Goal: Task Accomplishment & Management: Manage account settings

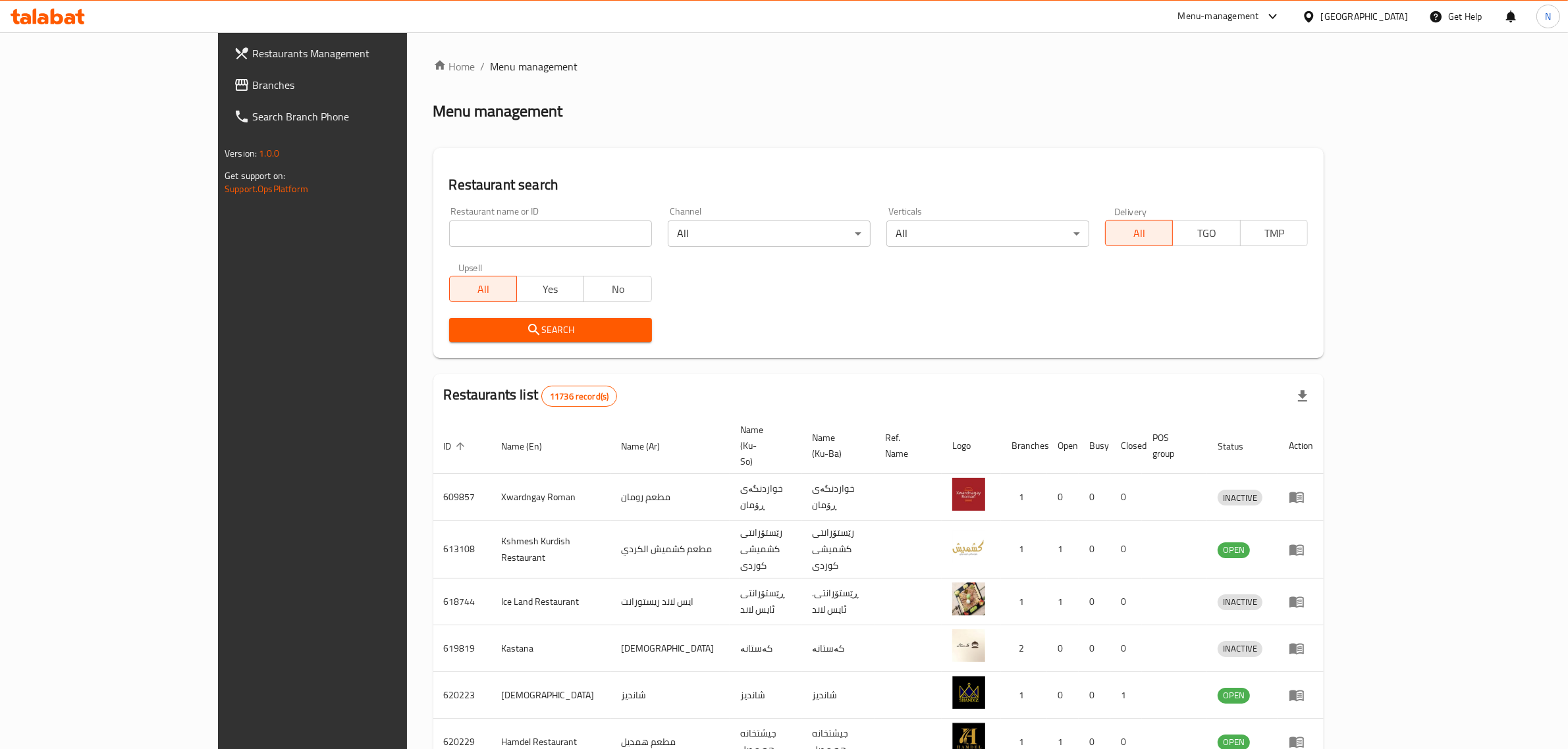
click at [451, 225] on input "search" at bounding box center [550, 233] width 203 height 26
paste input "702773"
type input "702773"
click at [535, 341] on button "Search" at bounding box center [550, 330] width 203 height 24
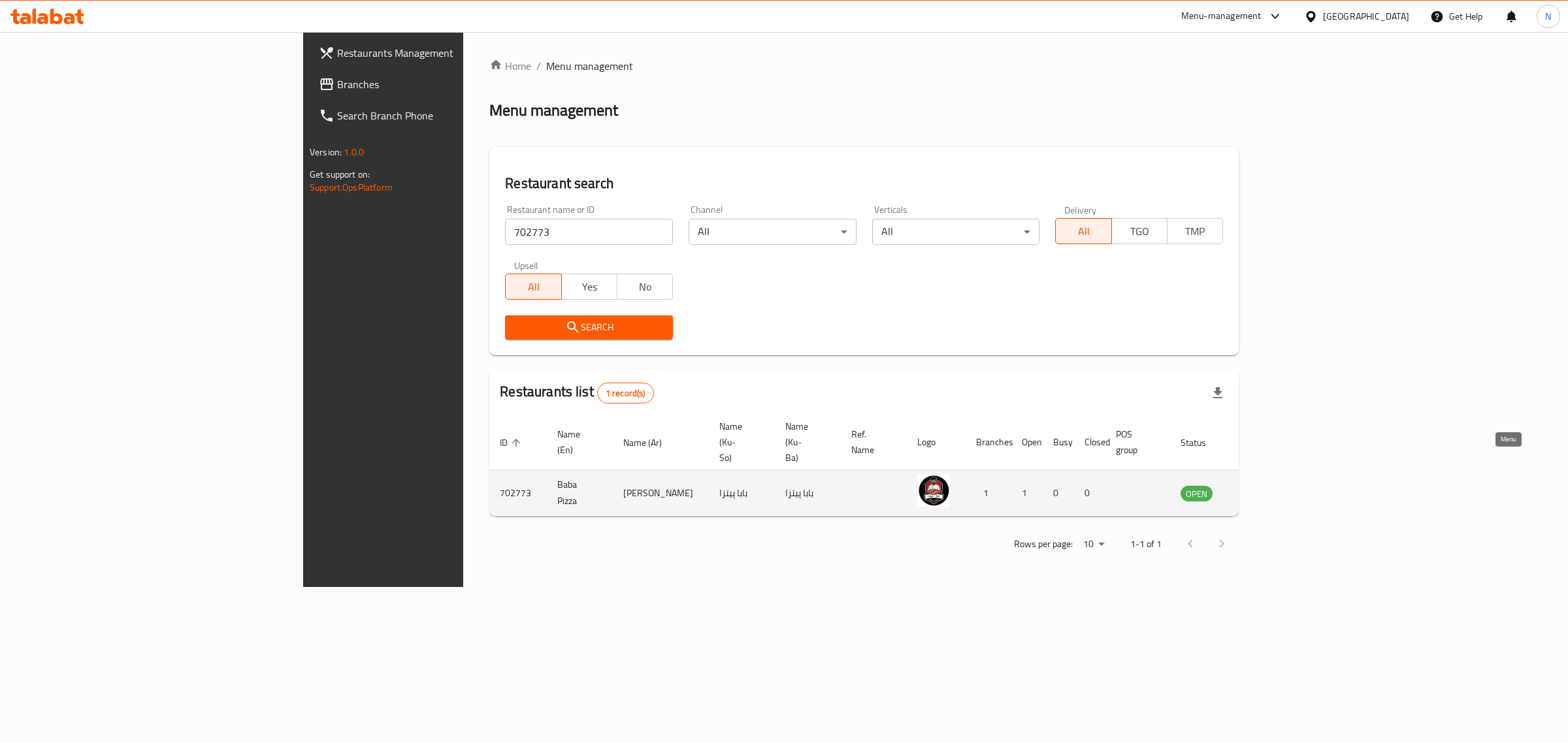
click at [1264, 488] on icon "enhanced table" at bounding box center [1256, 494] width 14 height 11
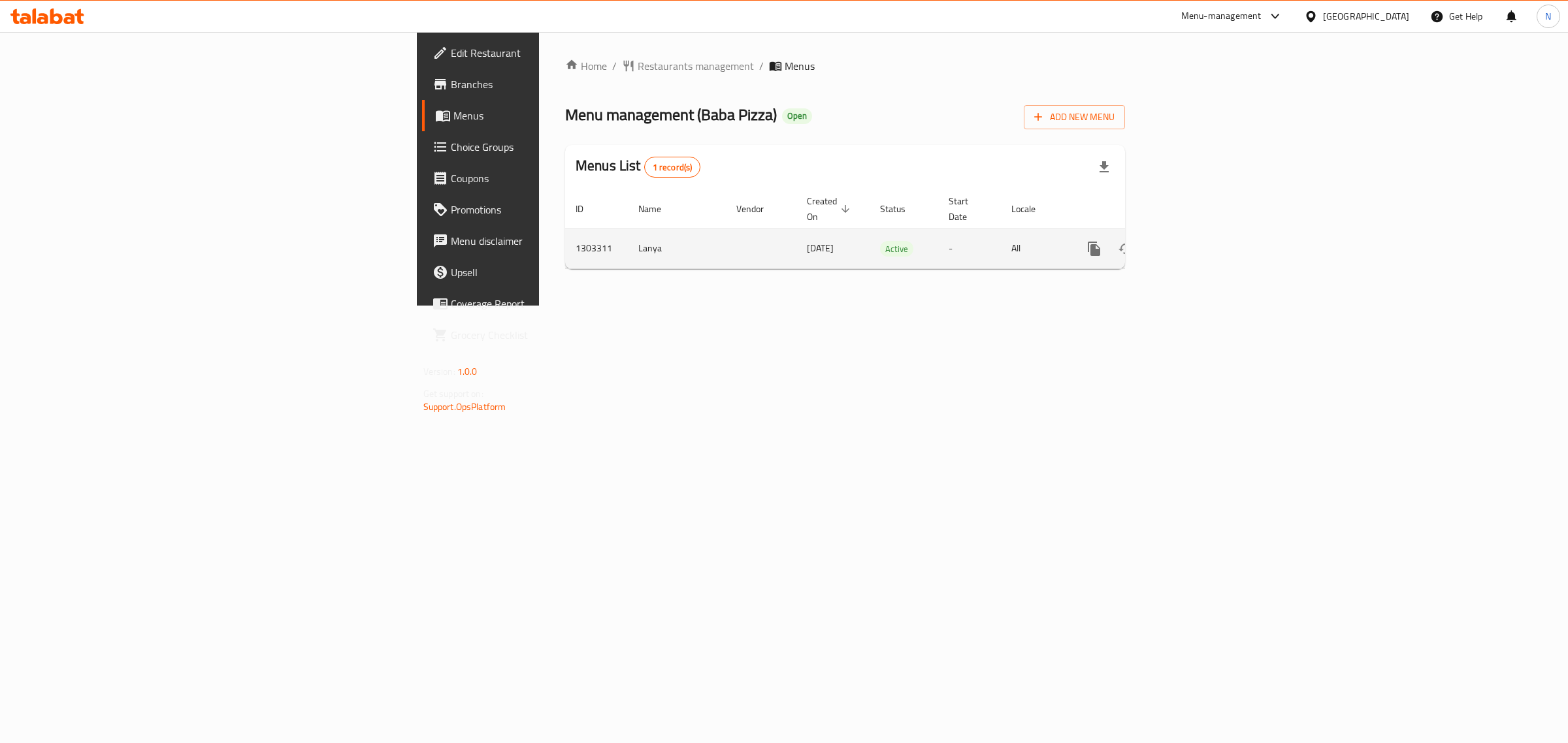
click at [1203, 233] on div "enhanced table" at bounding box center [1140, 248] width 125 height 31
click at [1196, 241] on icon "enhanced table" at bounding box center [1188, 249] width 15 height 15
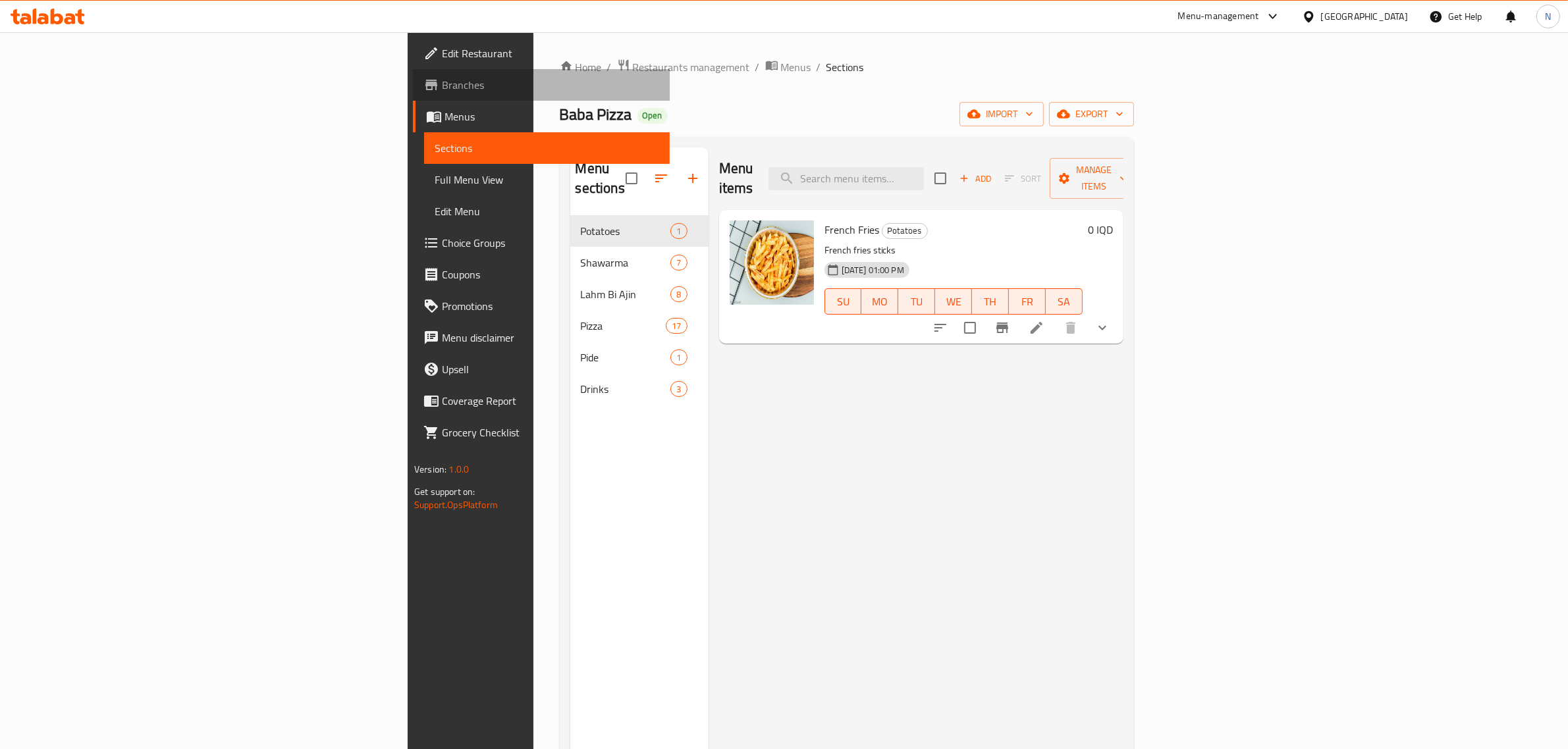
click at [442, 84] on span "Branches" at bounding box center [550, 85] width 217 height 15
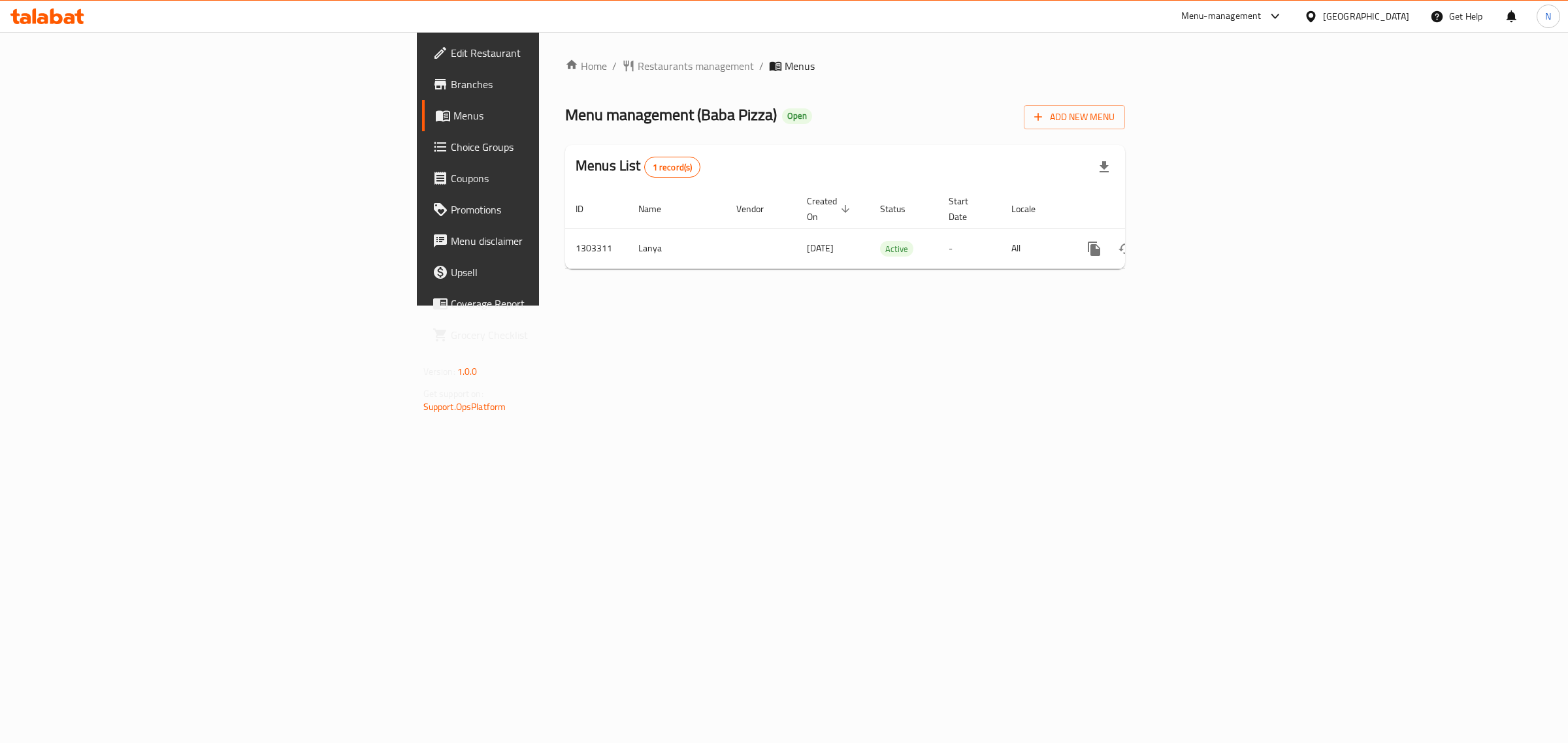
click at [453, 121] on span "Menus" at bounding box center [560, 115] width 215 height 15
click at [1194, 243] on icon "enhanced table" at bounding box center [1188, 249] width 11 height 11
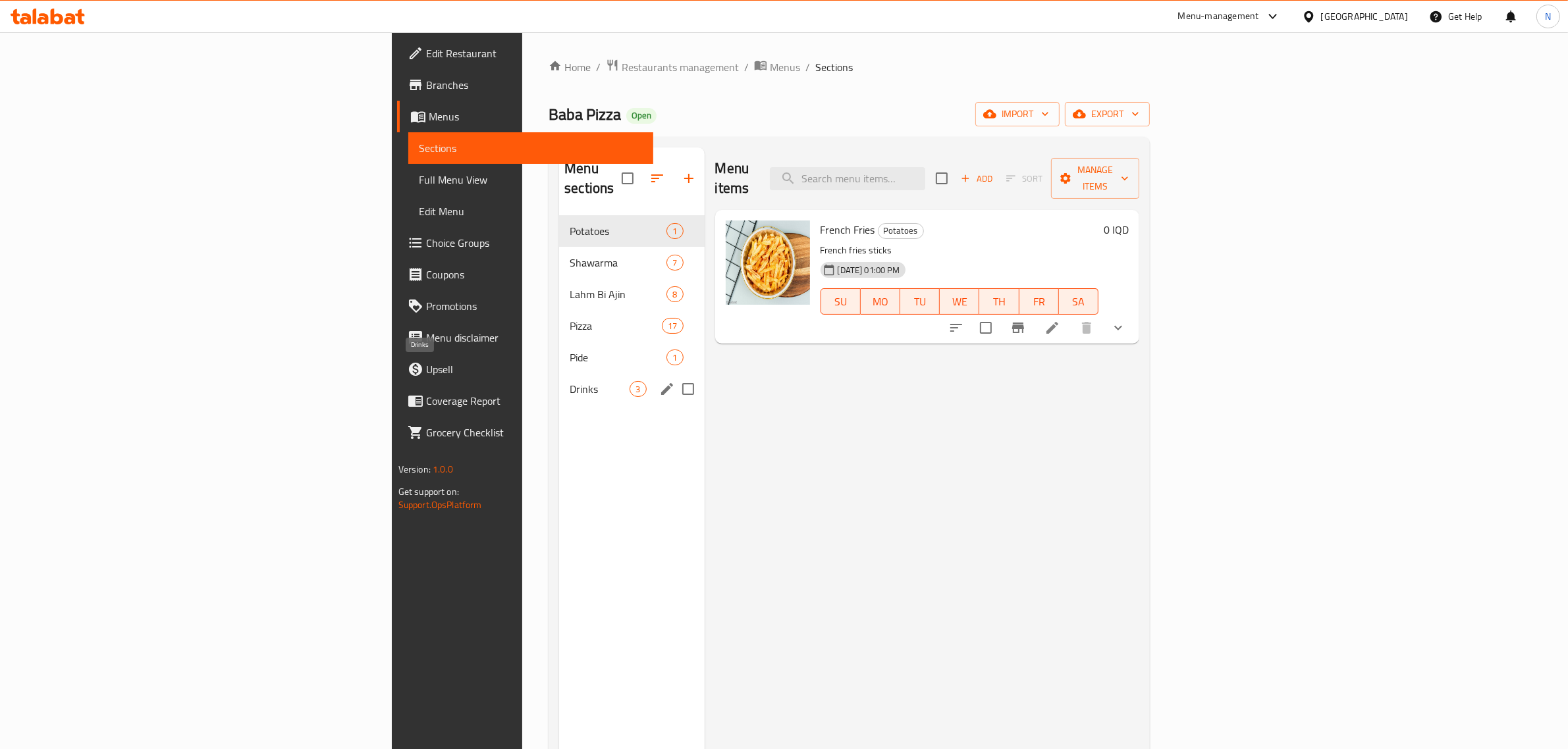
click at [569, 381] on span "Drinks" at bounding box center [599, 388] width 60 height 15
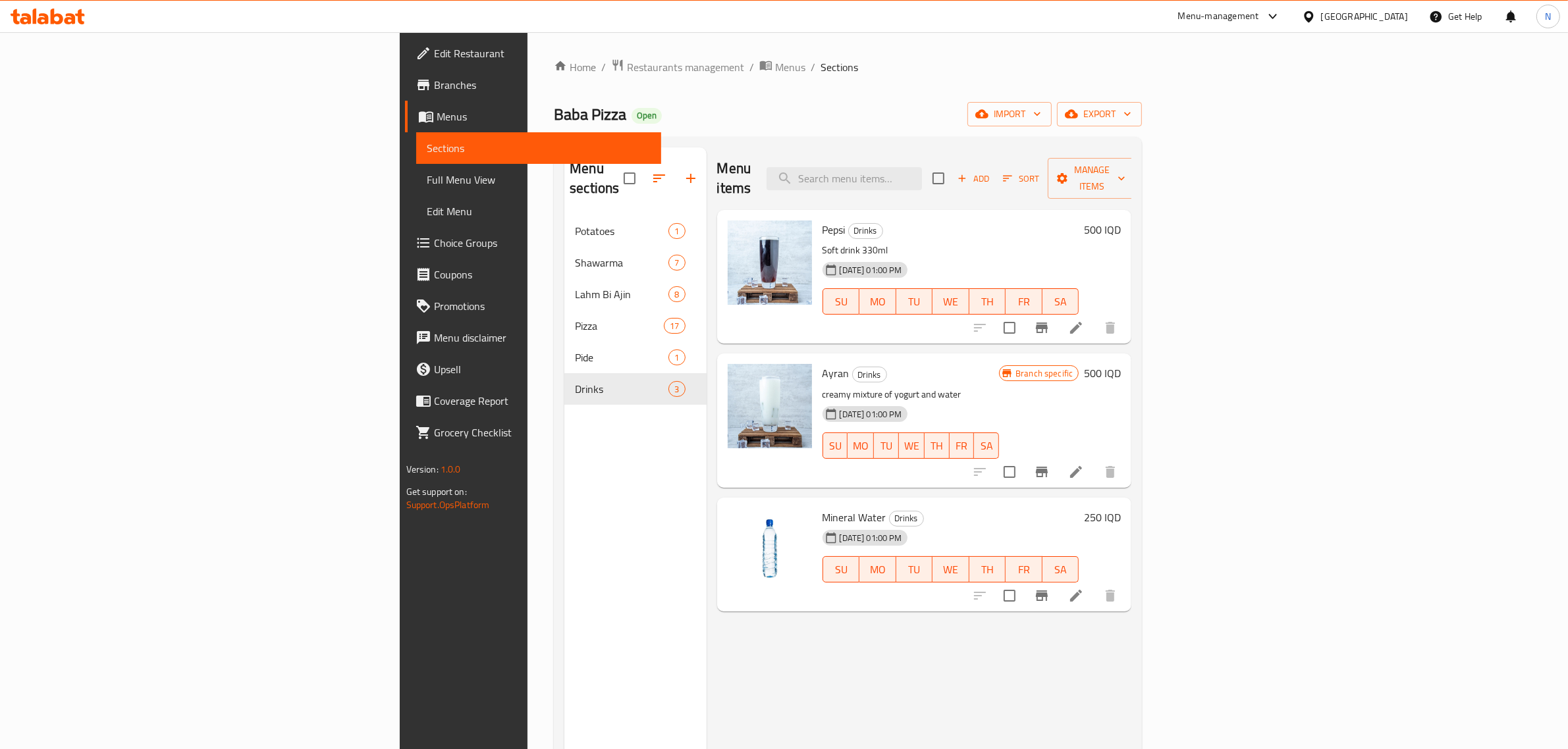
click at [1121, 220] on h6 "500 IQD" at bounding box center [1102, 229] width 37 height 18
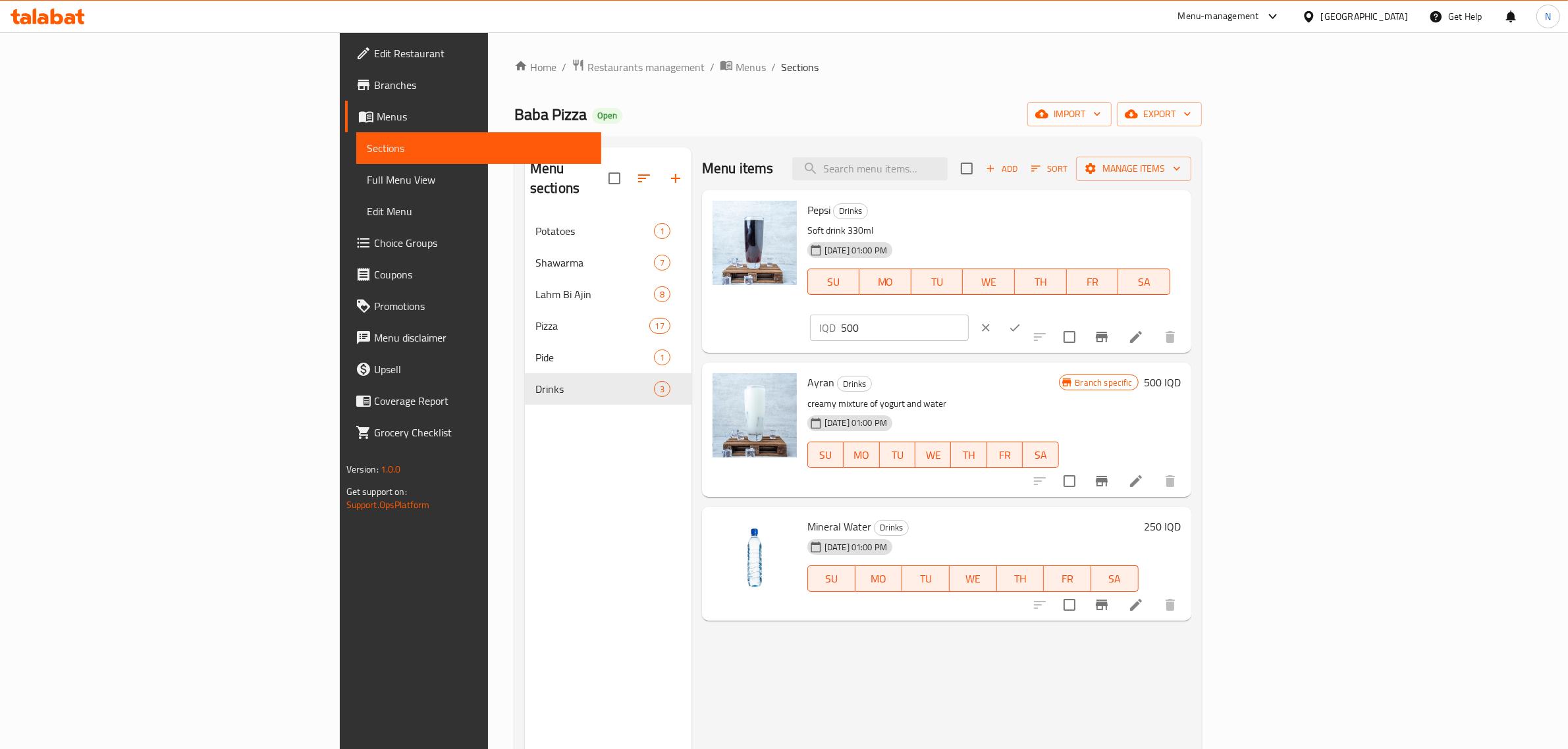
drag, startPoint x: 1403, startPoint y: 224, endPoint x: 1236, endPoint y: 235, distance: 167.4
click at [1186, 235] on div "Pepsi Drinks Soft drink 330ml 29-07-2025 01:00 PM SU MO TU WE TH FR SA IQD 500 ​" at bounding box center [994, 271] width 384 height 152
click at [969, 314] on input "1000" at bounding box center [904, 327] width 128 height 26
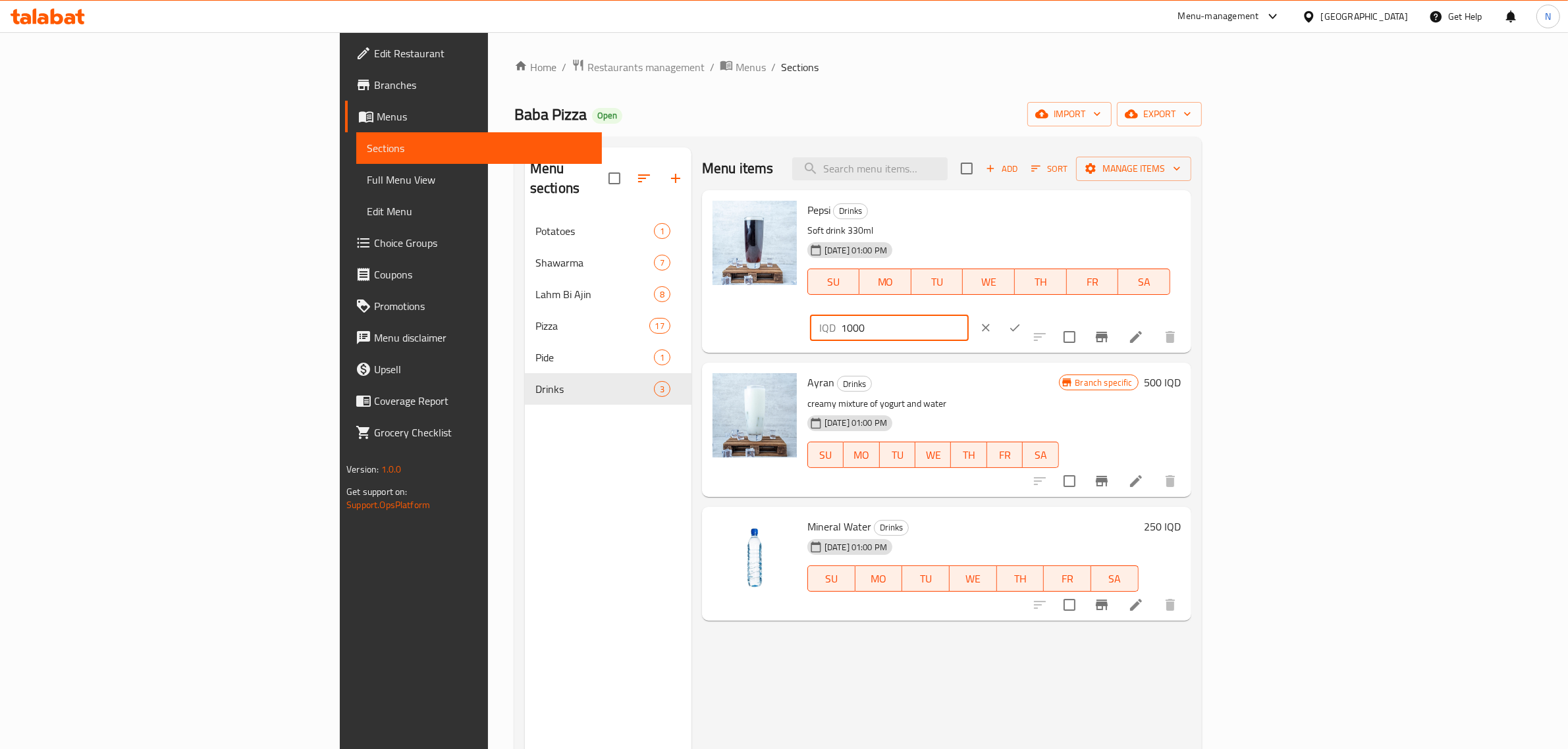
click at [969, 314] on input "1000" at bounding box center [904, 327] width 128 height 26
type input "1000"
click at [1022, 321] on icon "ok" at bounding box center [1015, 328] width 13 height 13
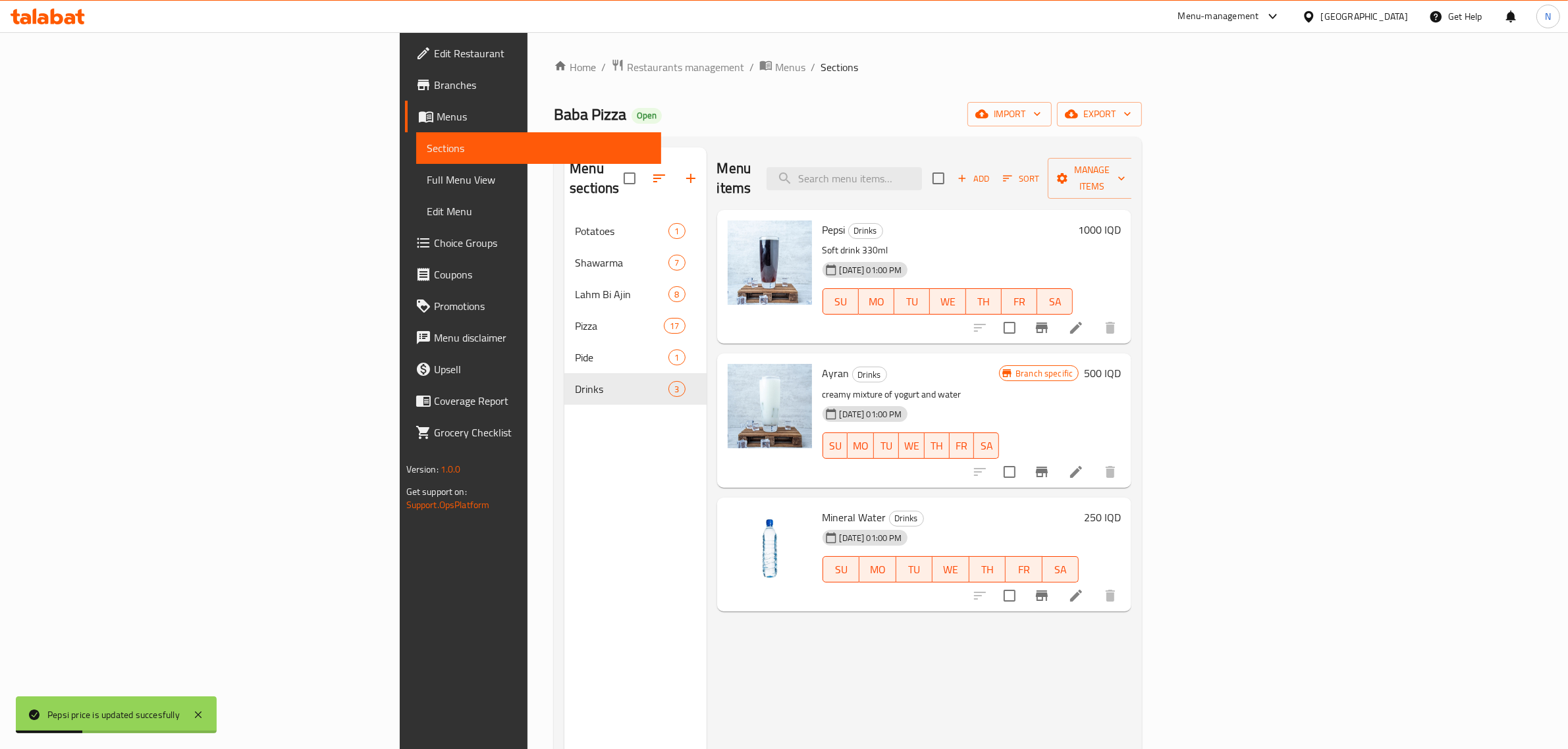
click at [1121, 363] on h6 "500 IQD" at bounding box center [1102, 372] width 37 height 18
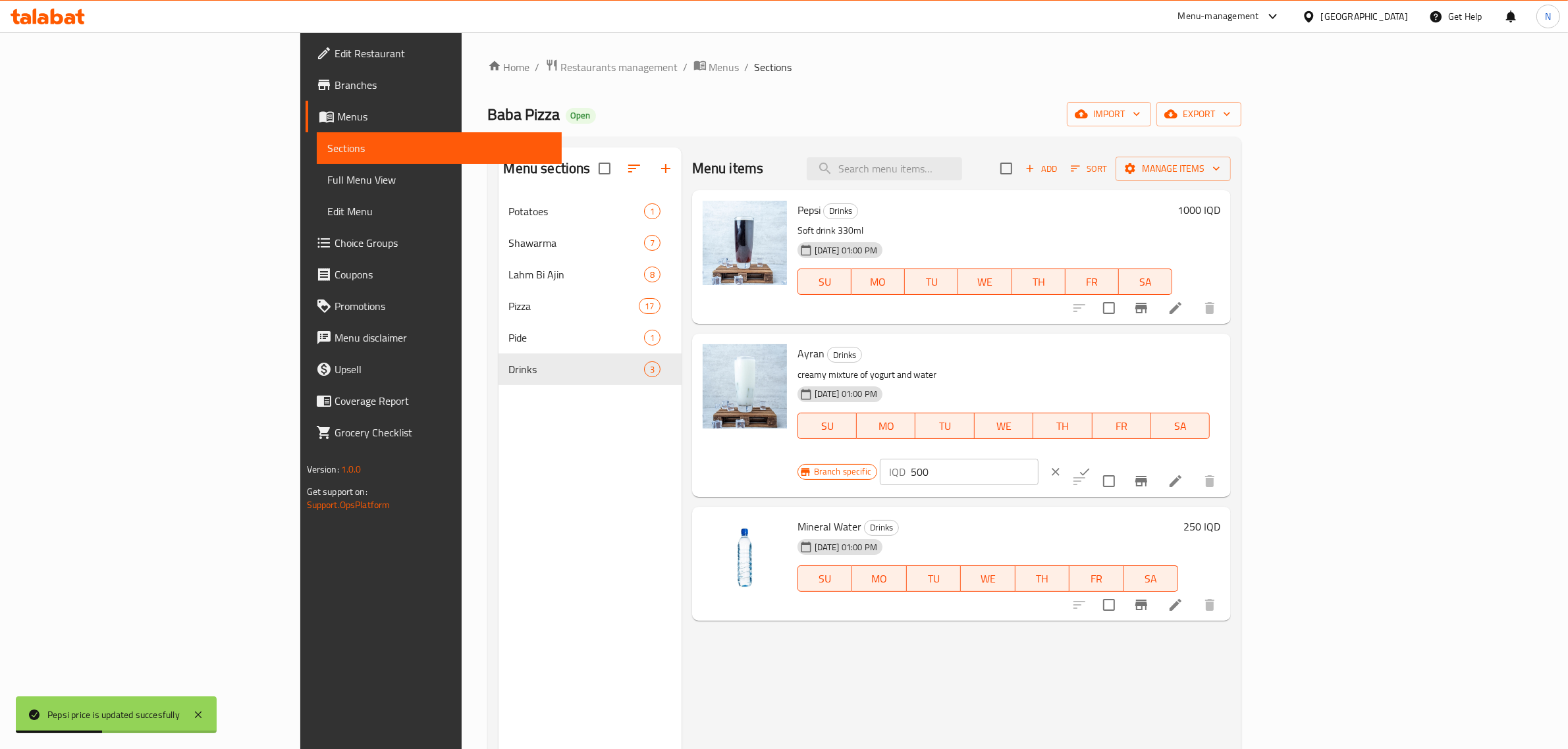
click at [1038, 459] on input "500" at bounding box center [974, 471] width 128 height 26
paste input "10"
type input "1000"
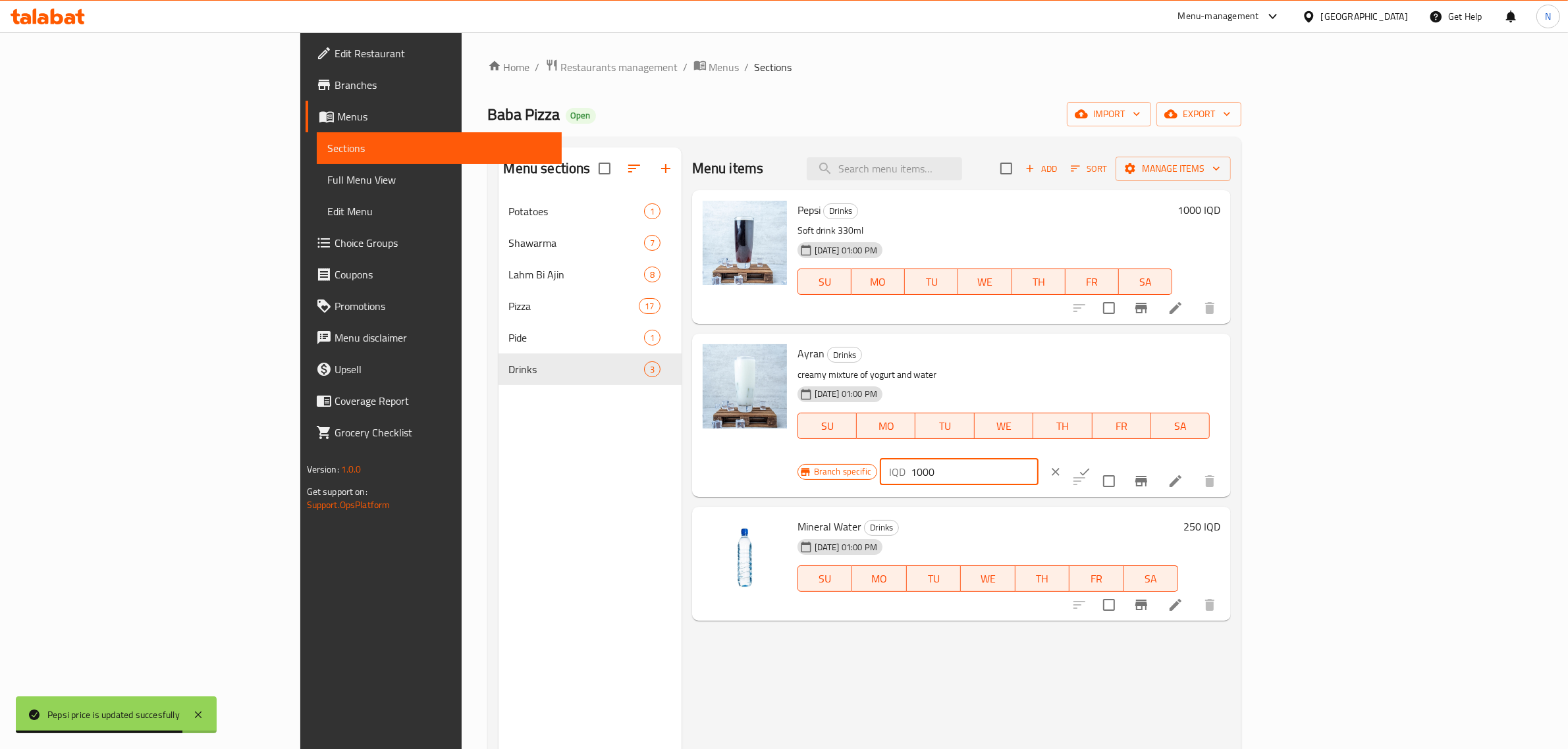
click at [1091, 465] on icon "ok" at bounding box center [1084, 472] width 13 height 13
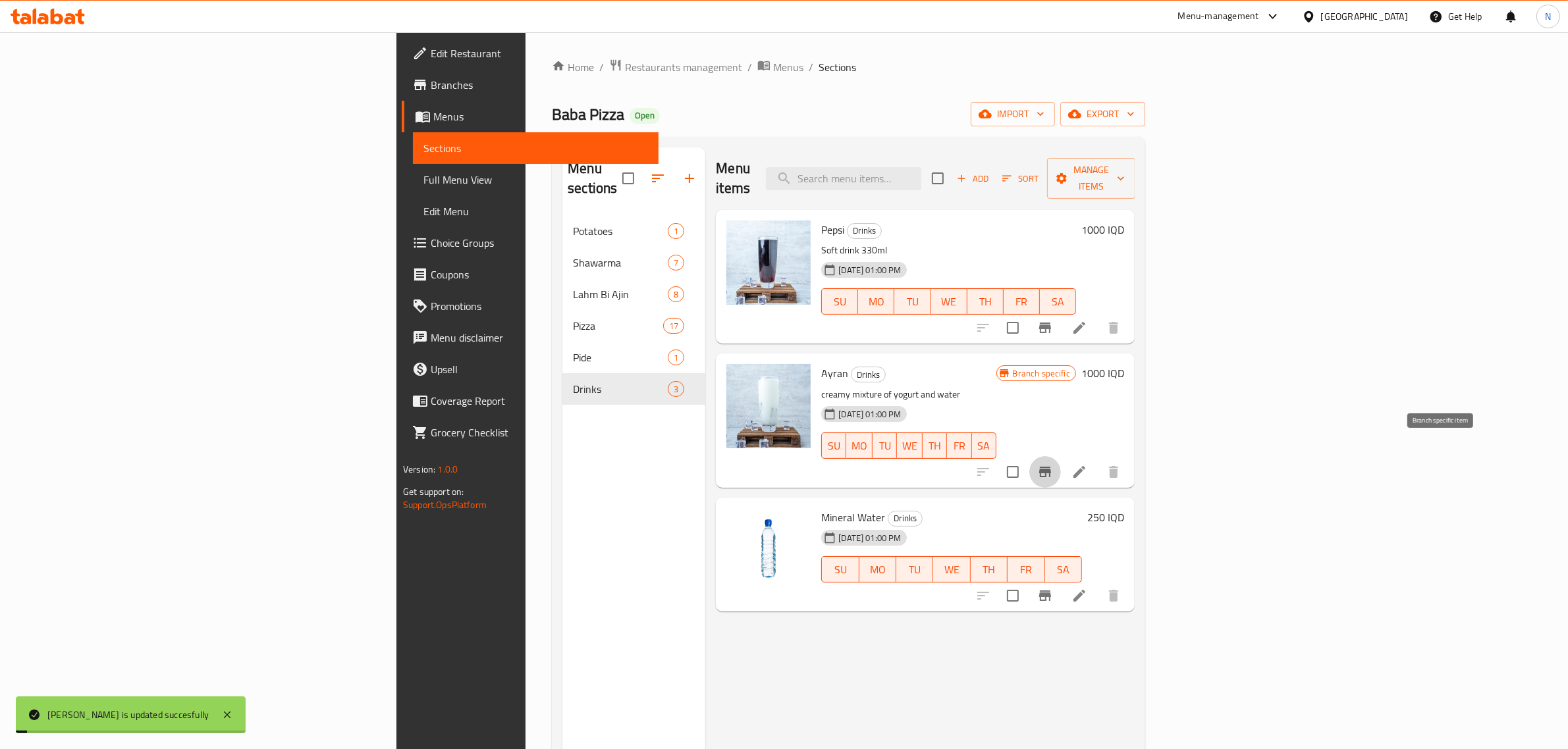
click at [1050, 466] on icon "Branch-specific-item" at bounding box center [1045, 471] width 12 height 11
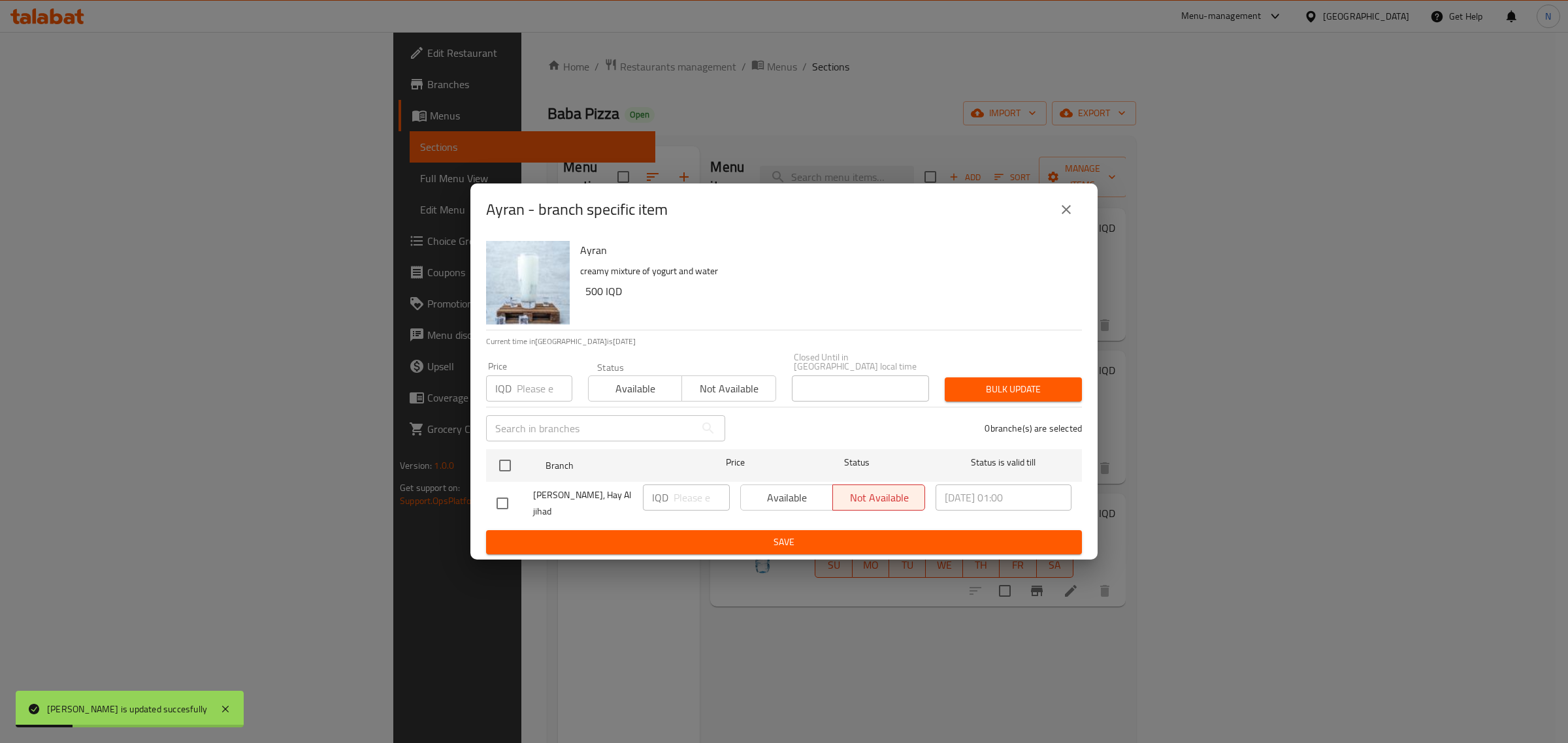
click at [533, 398] on input "number" at bounding box center [544, 388] width 55 height 26
paste input "1000"
type input "1000"
click at [614, 394] on span "Available" at bounding box center [635, 389] width 83 height 19
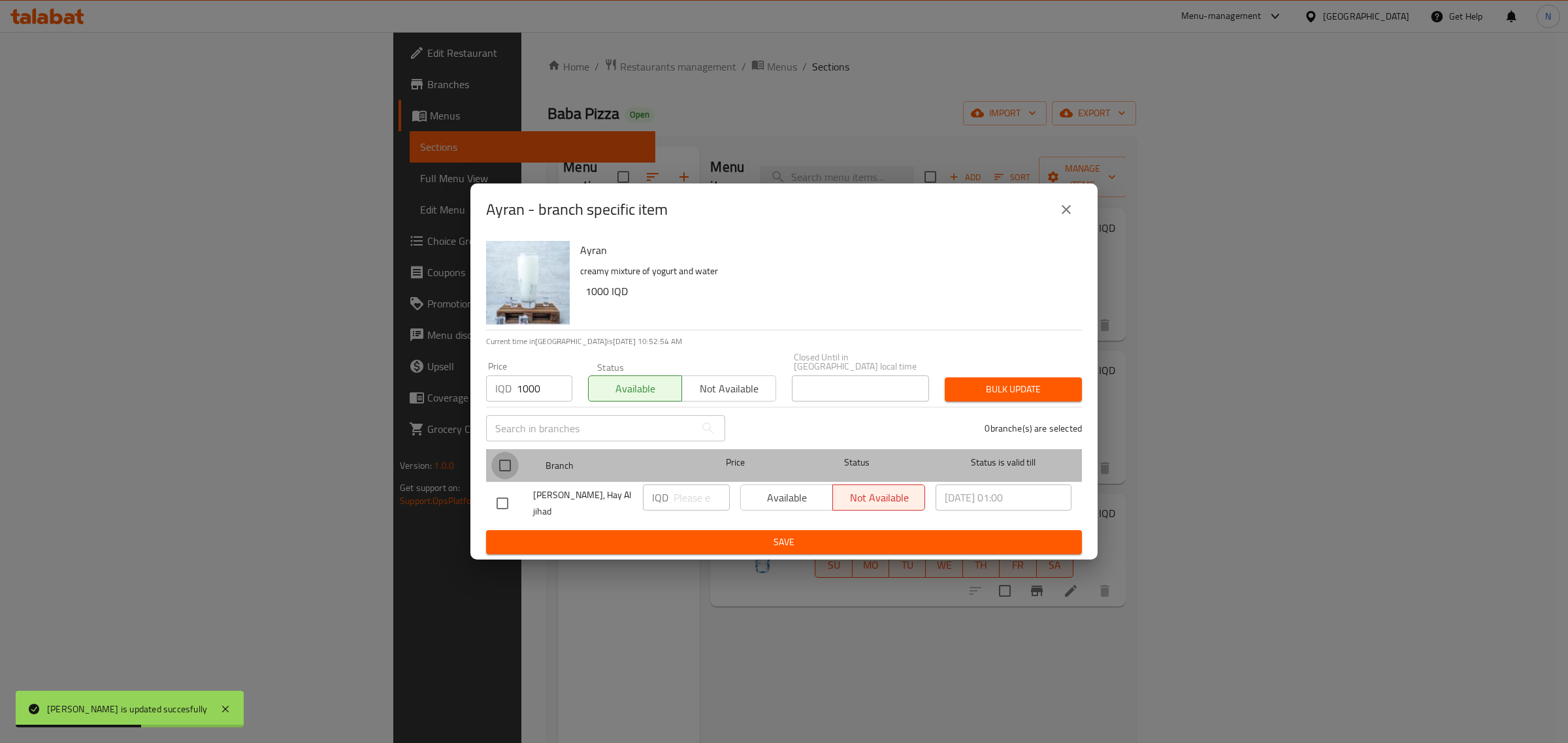
click at [516, 468] on input "checkbox" at bounding box center [505, 465] width 28 height 28
checkbox input "true"
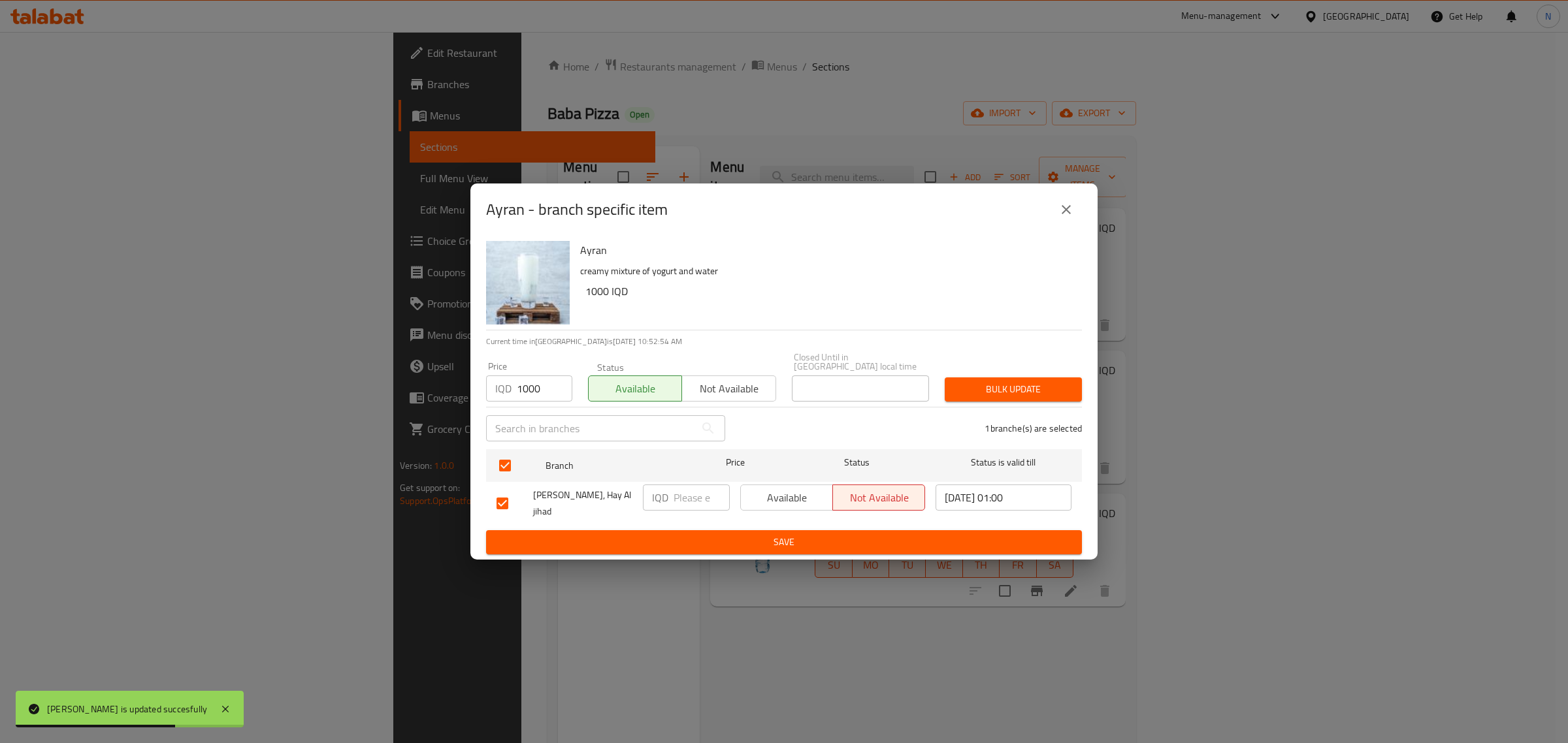
click at [695, 507] on input "number" at bounding box center [701, 497] width 56 height 26
paste input "1000"
type input "1000"
click at [739, 506] on div "Available Not available" at bounding box center [832, 503] width 196 height 49
click at [785, 504] on span "Available" at bounding box center [787, 498] width 82 height 19
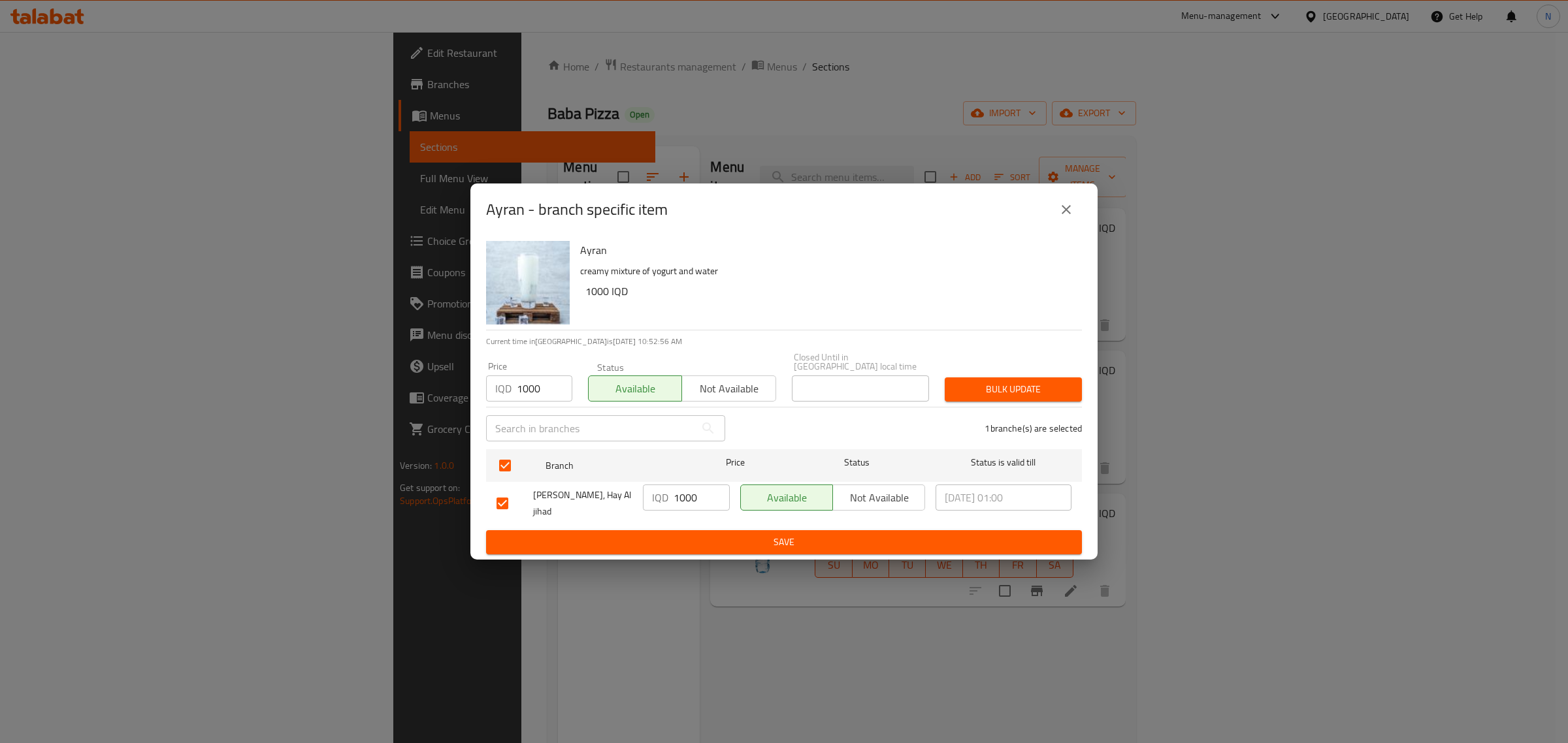
click at [787, 537] on span "Save" at bounding box center [784, 542] width 575 height 16
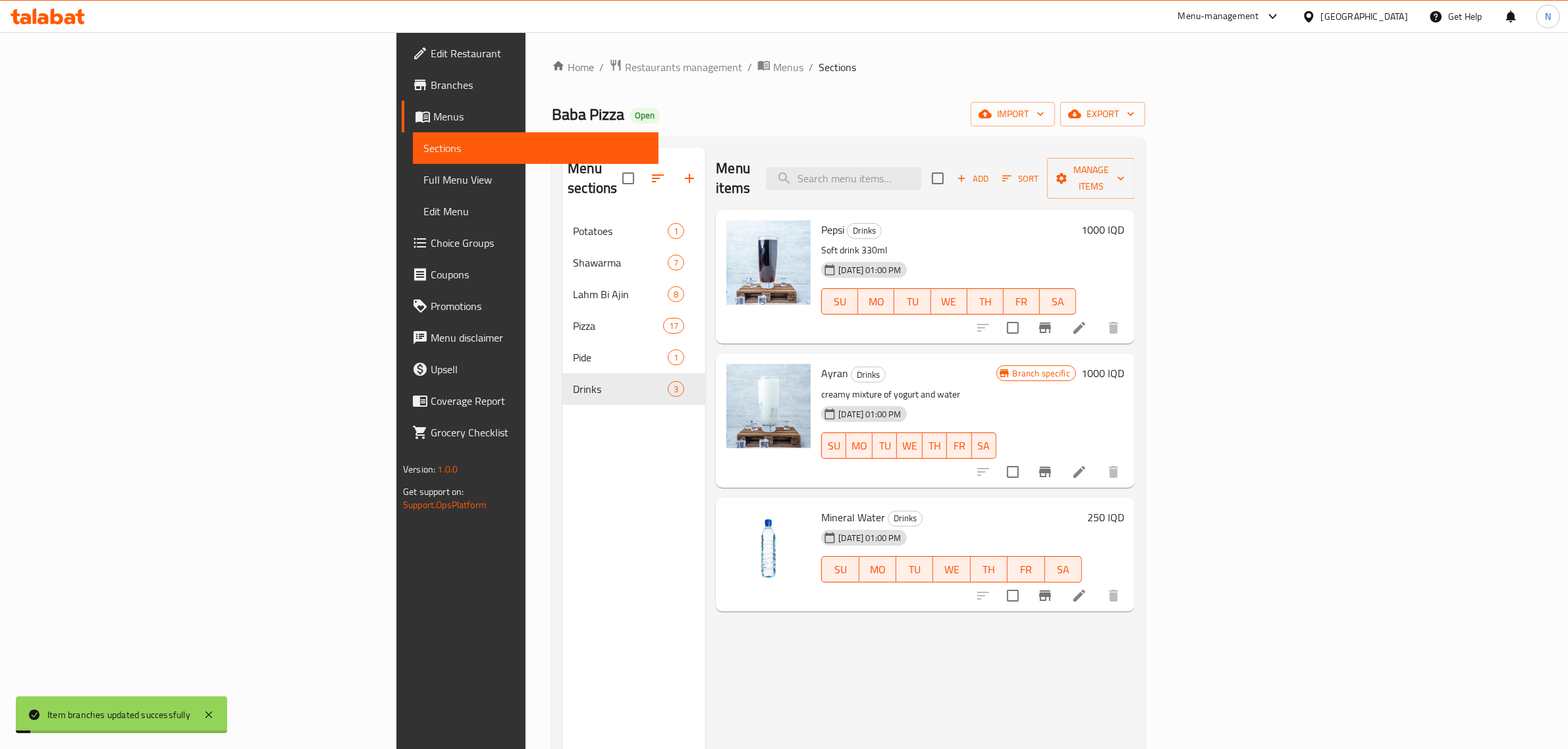
click at [1124, 508] on h6 "250 IQD" at bounding box center [1105, 516] width 37 height 18
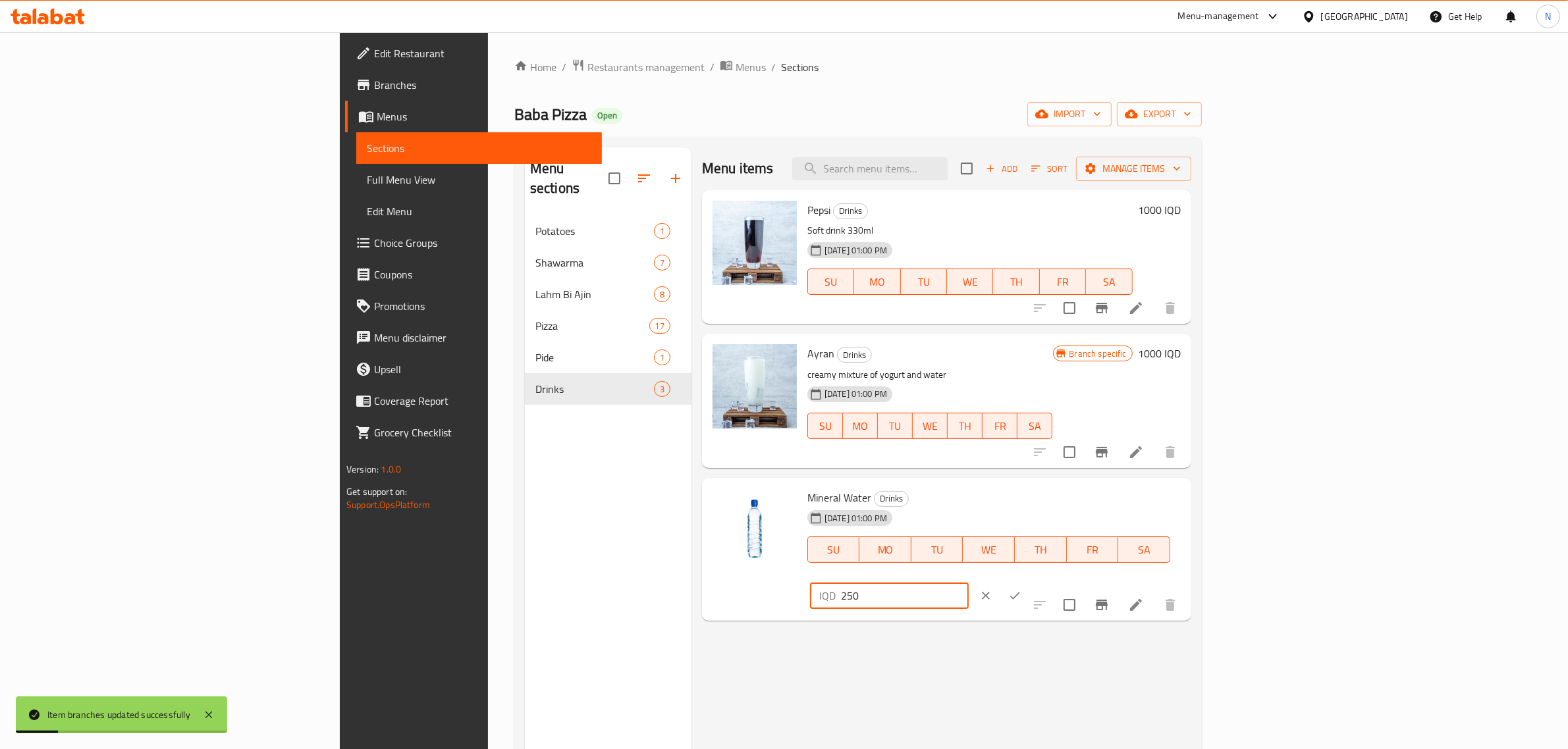
drag, startPoint x: 1361, startPoint y: 499, endPoint x: 1232, endPoint y: 512, distance: 129.7
click at [1186, 512] on div "Mineral Water Drinks 29-07-2025 01:00 PM SU MO TU WE TH FR SA IQD 250 ​" at bounding box center [994, 549] width 384 height 133
type input "500"
click at [1029, 581] on button "ok" at bounding box center [1015, 595] width 29 height 29
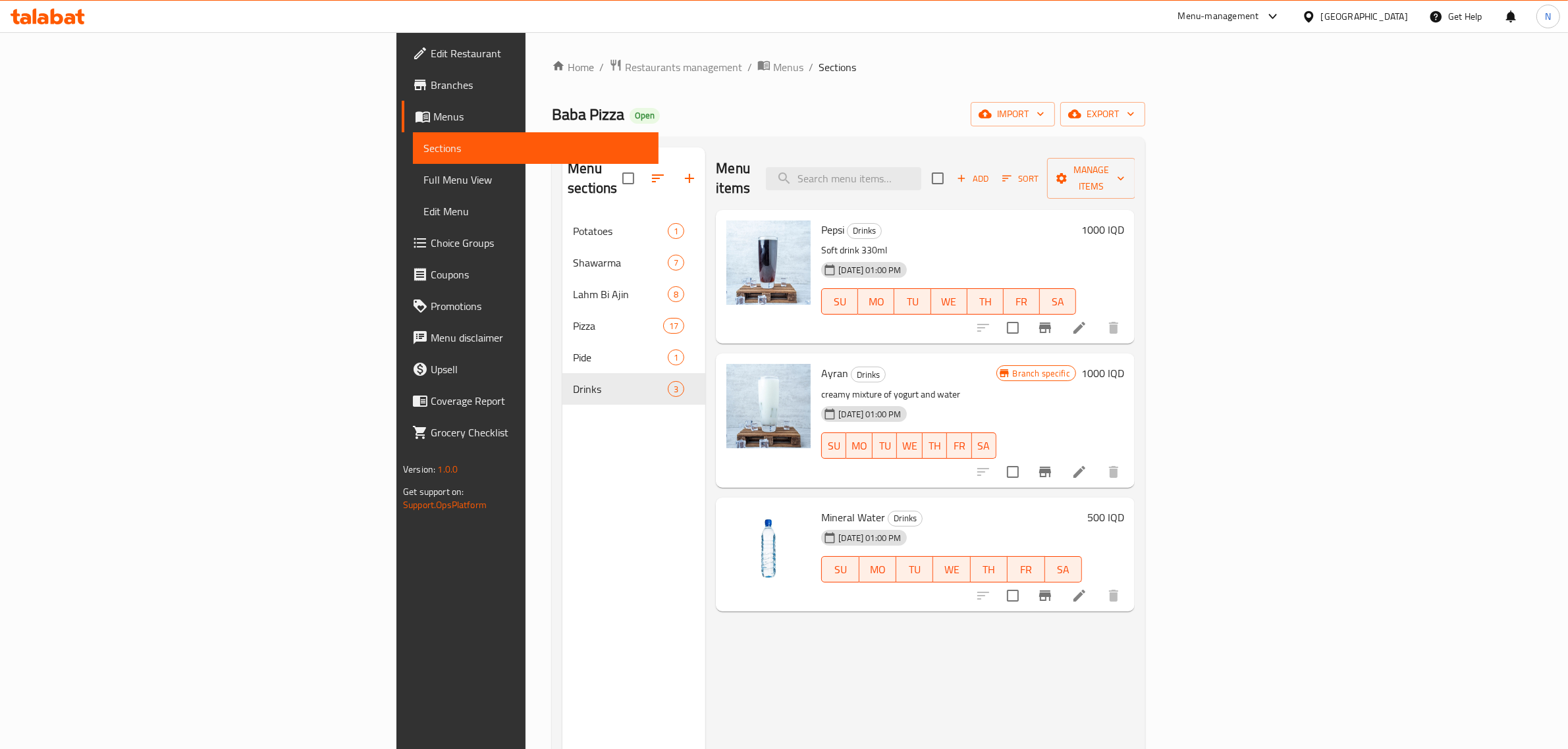
click at [37, 16] on icon at bounding box center [35, 16] width 4 height 15
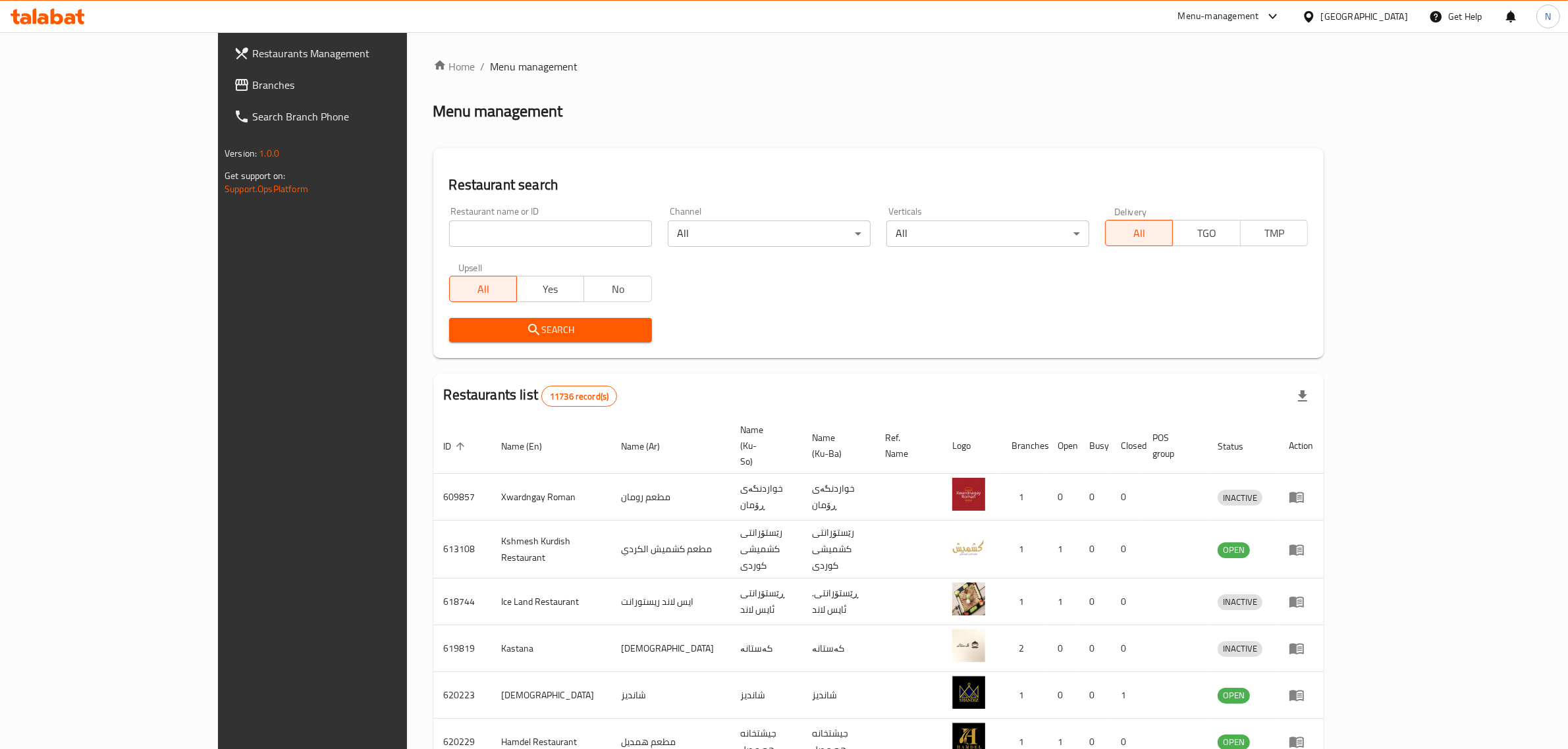
click at [509, 270] on div "All Yes No" at bounding box center [550, 282] width 203 height 39
click at [535, 244] on input "search" at bounding box center [550, 233] width 203 height 26
paste input "702090"
type input "702090"
click at [563, 319] on button "Search" at bounding box center [550, 330] width 203 height 24
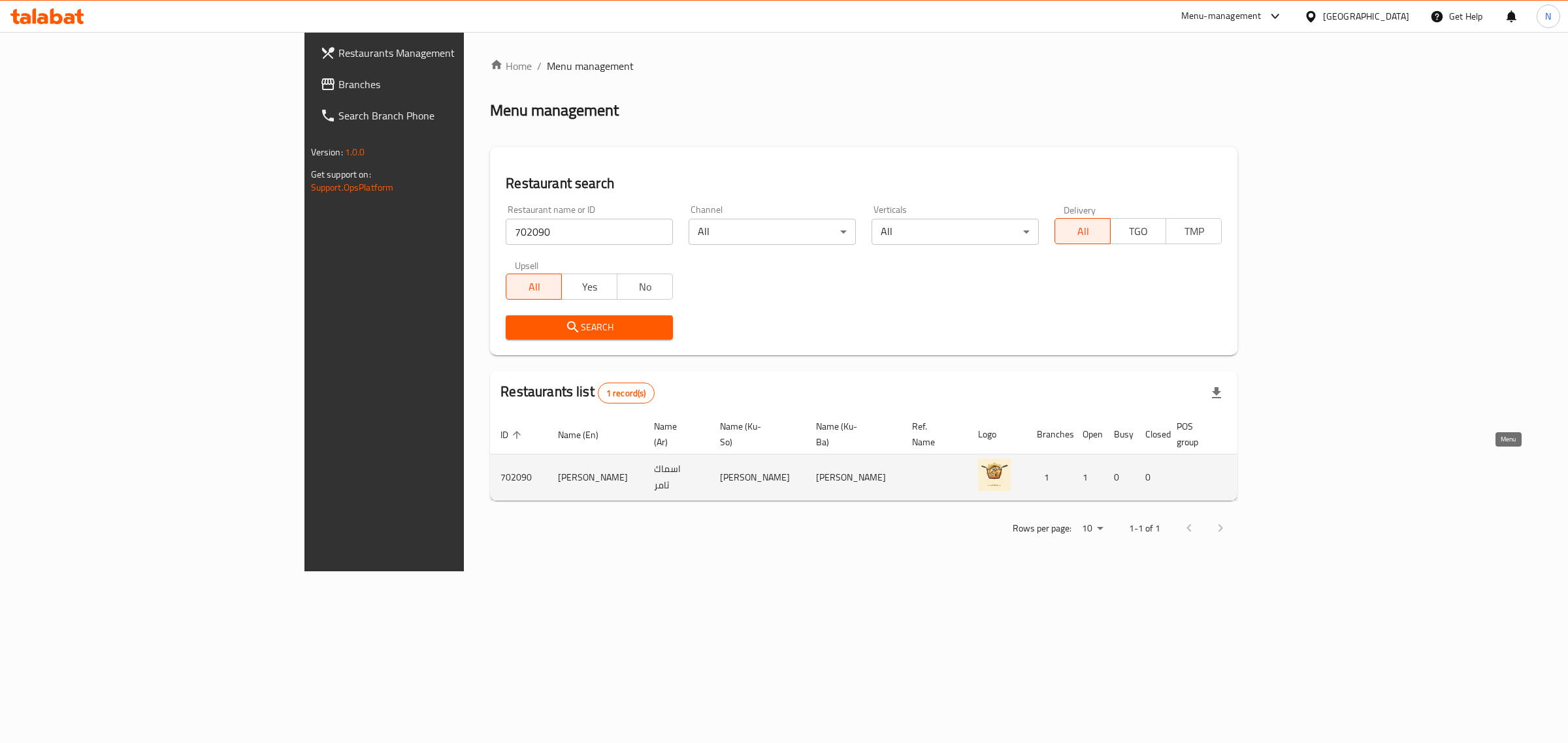
click at [1325, 473] on icon "enhanced table" at bounding box center [1317, 479] width 14 height 11
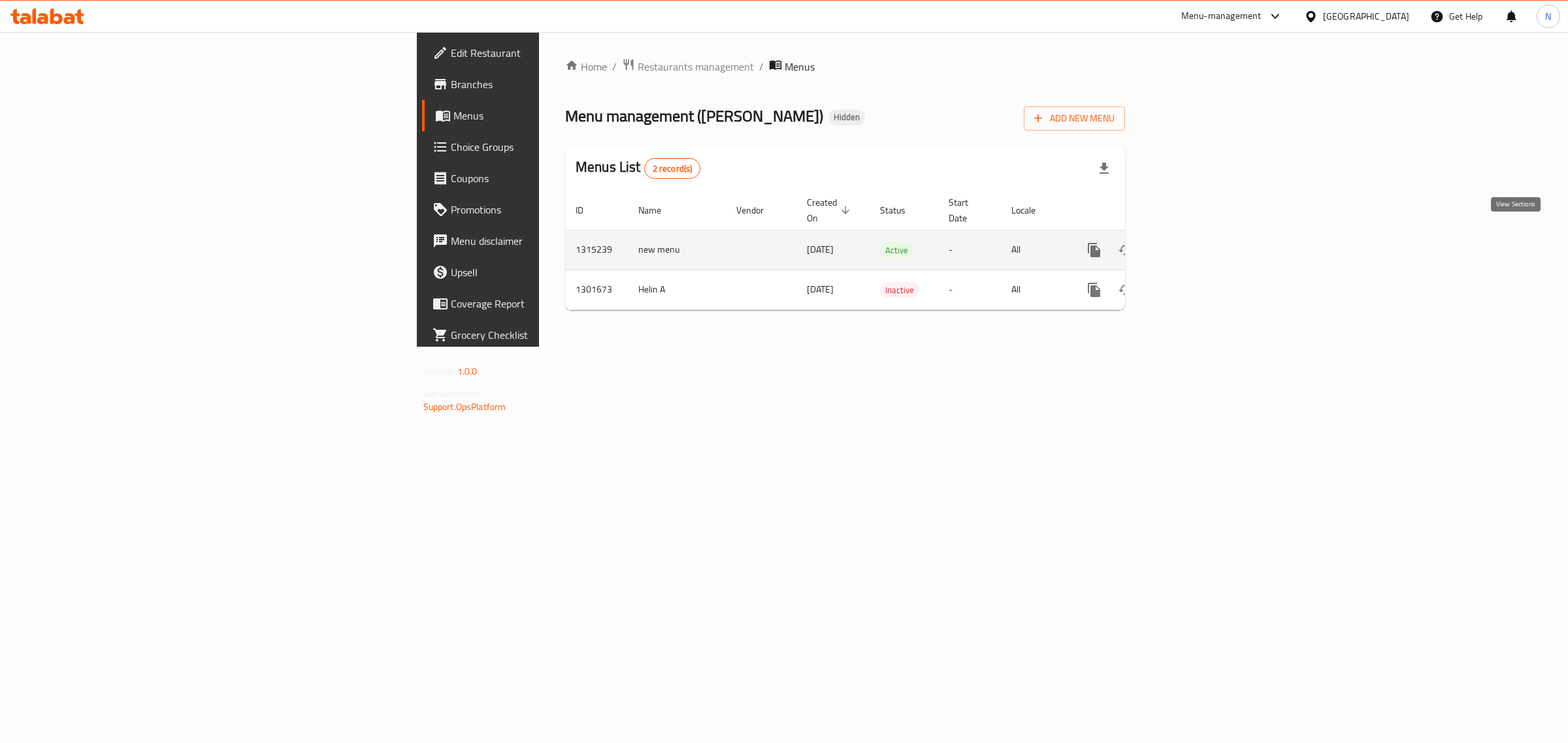
click at [1203, 235] on link "enhanced table" at bounding box center [1188, 250] width 31 height 31
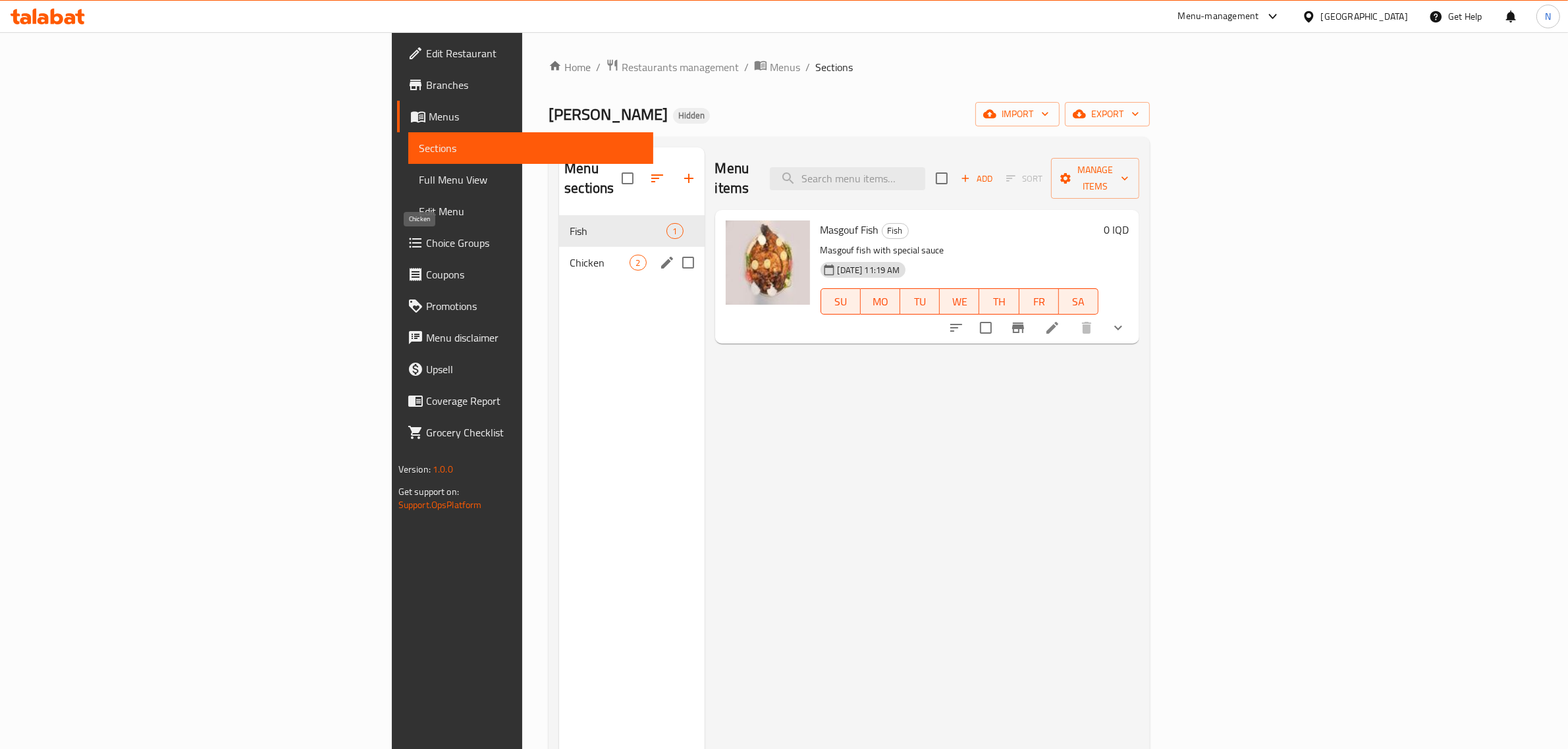
click at [569, 255] on span "Chicken" at bounding box center [599, 262] width 60 height 15
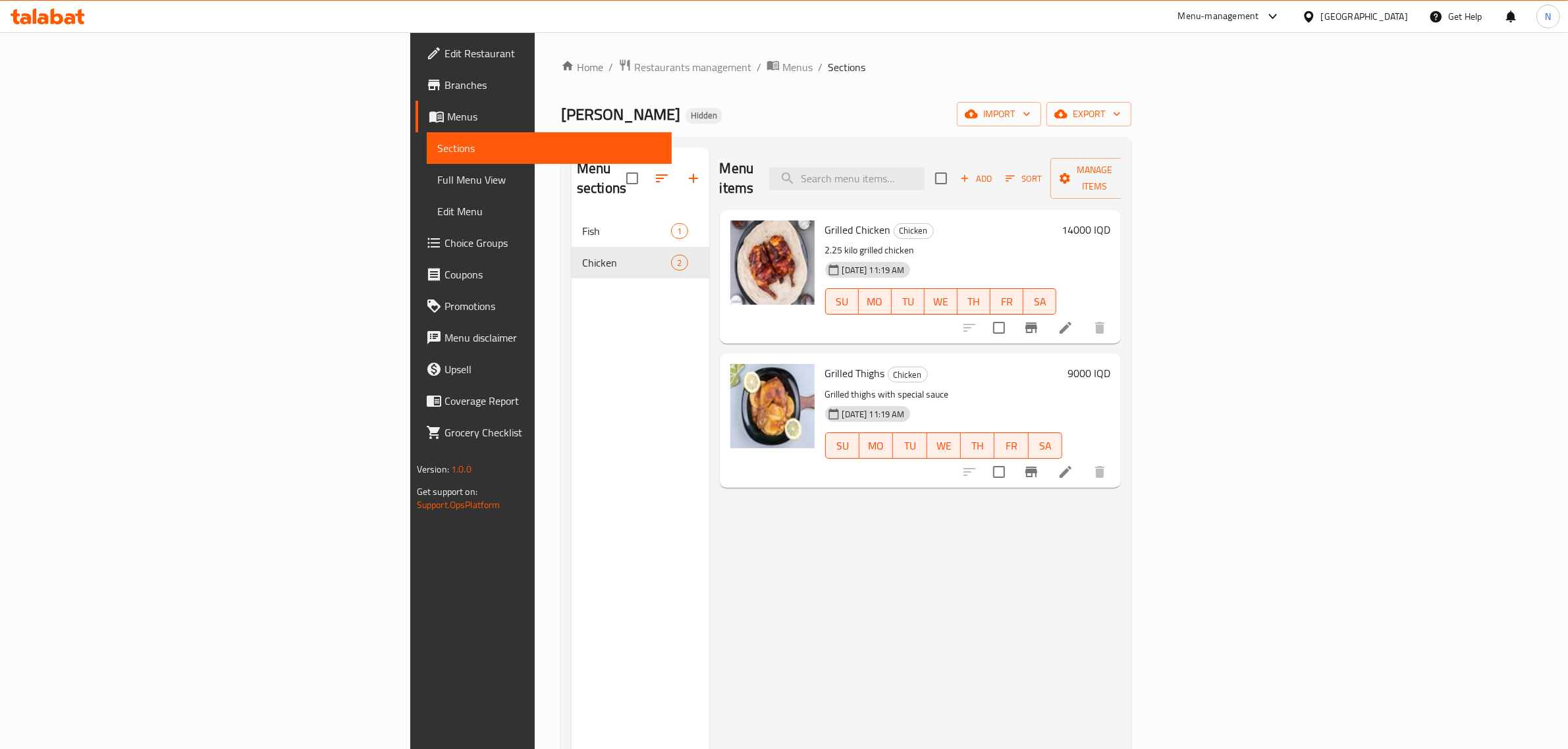
click at [444, 84] on span "Branches" at bounding box center [553, 85] width 217 height 15
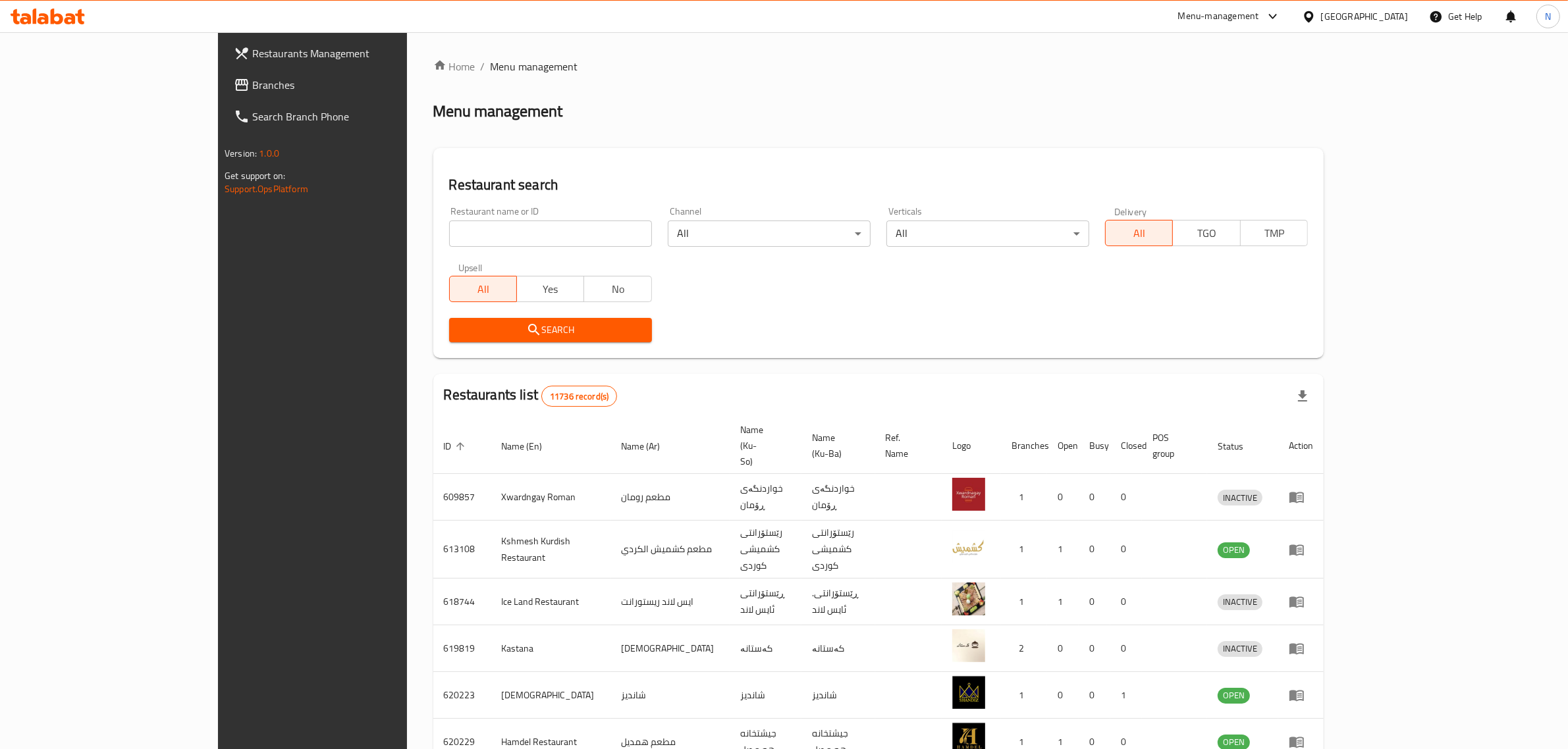
drag, startPoint x: 0, startPoint y: 0, endPoint x: 502, endPoint y: 242, distance: 557.3
click at [502, 242] on input "search" at bounding box center [550, 233] width 203 height 26
paste input "706391"
type input "706391"
click at [523, 339] on button "Search" at bounding box center [550, 330] width 203 height 24
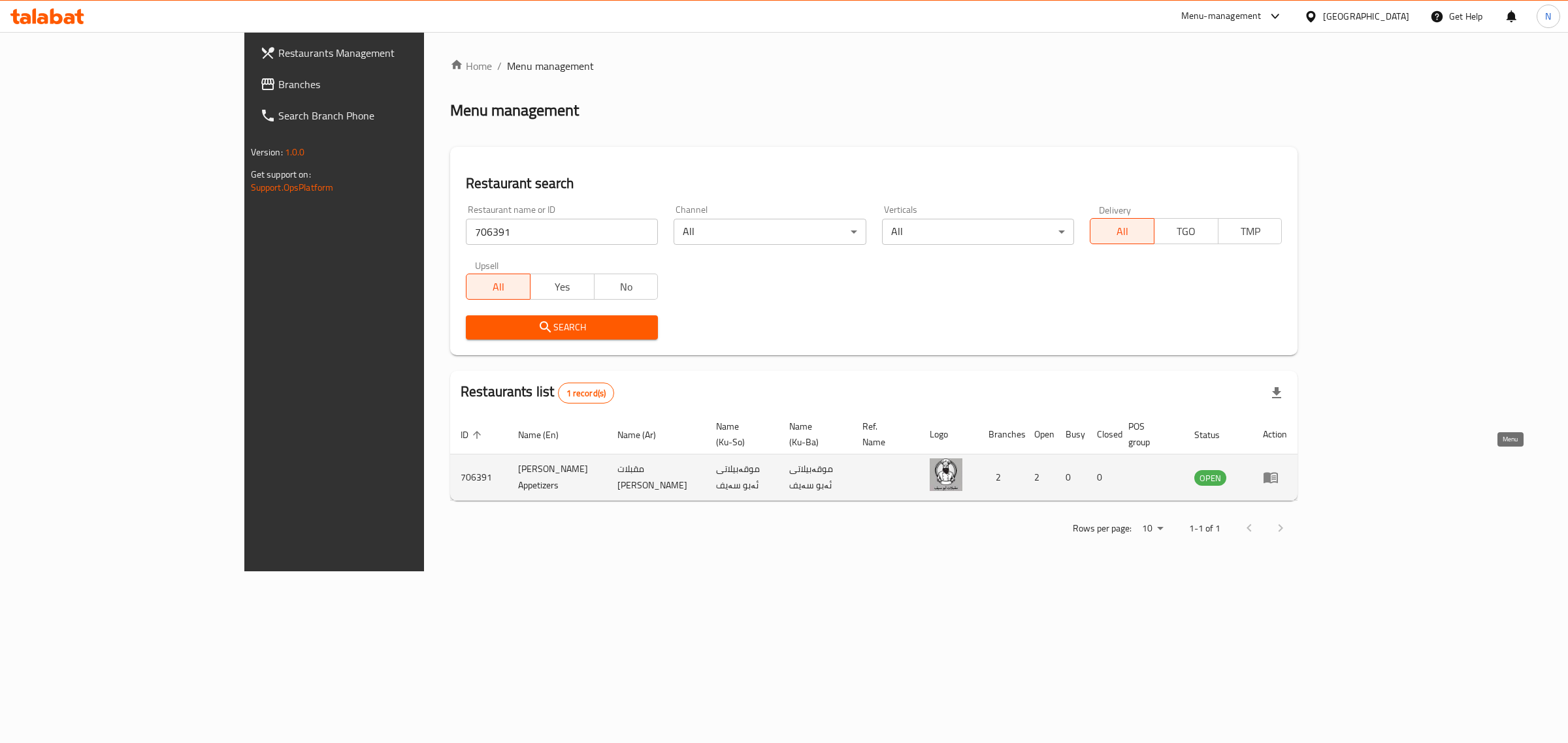
click at [1278, 473] on icon "enhanced table" at bounding box center [1270, 479] width 14 height 11
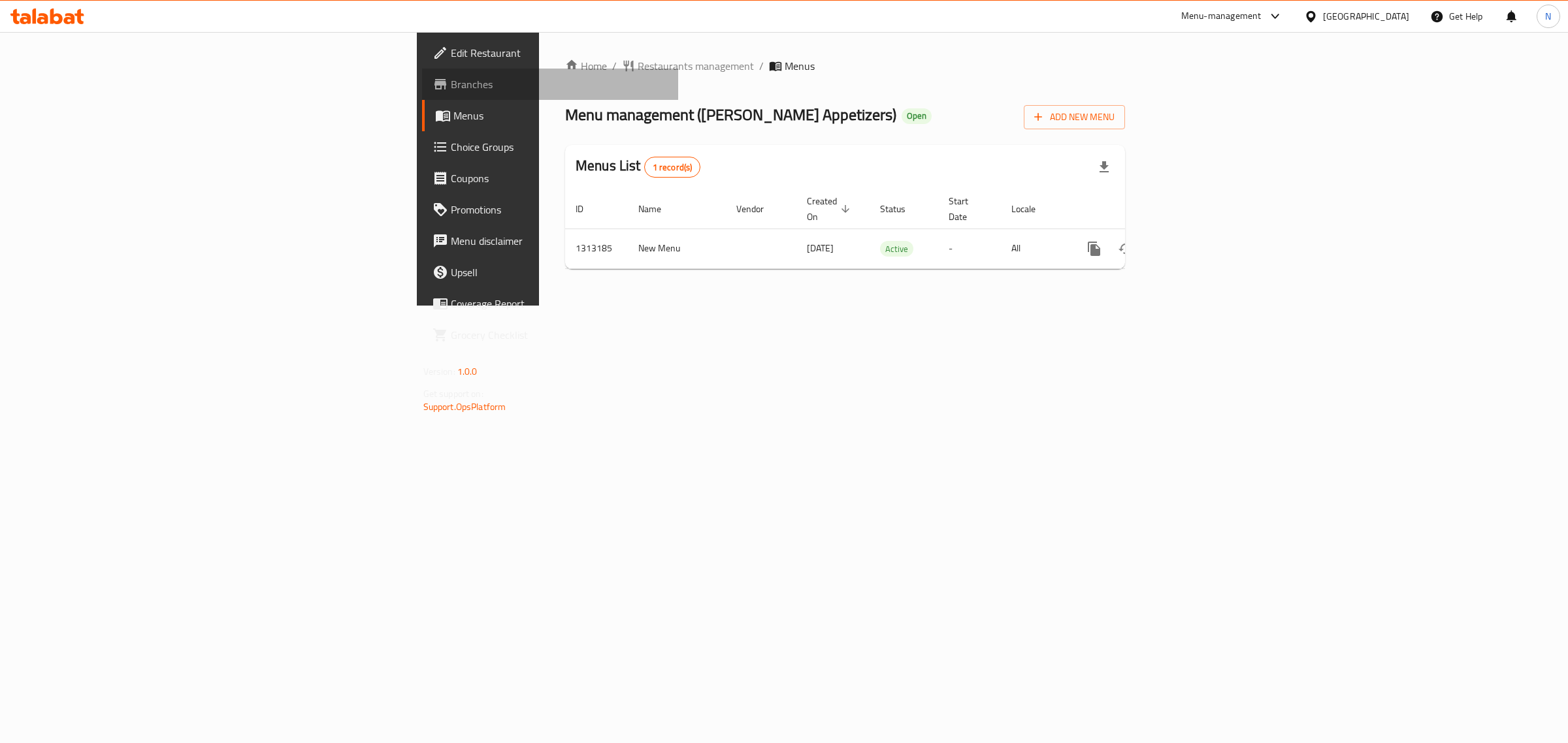
click at [450, 86] on span "Branches" at bounding box center [559, 84] width 218 height 15
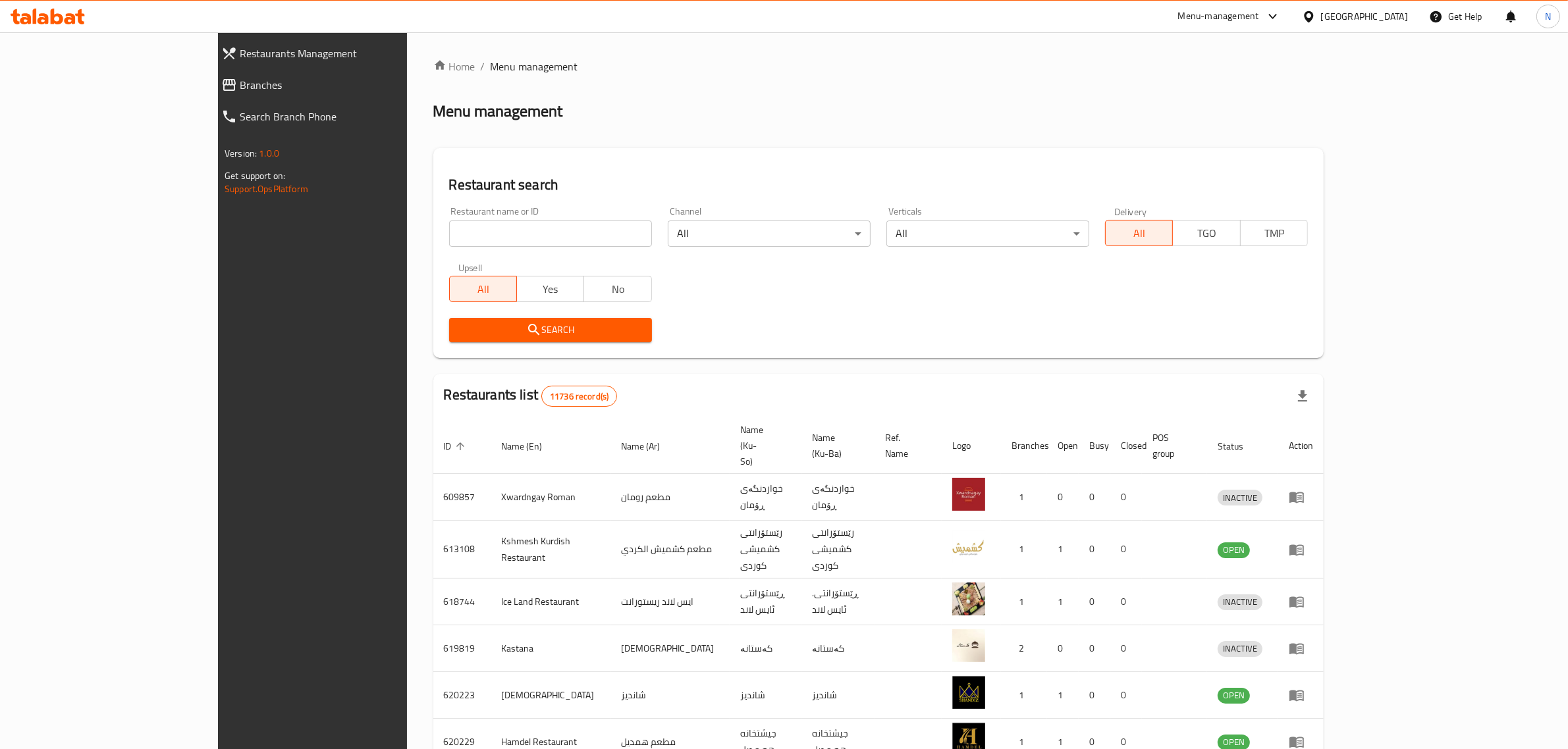
click at [524, 236] on input "search" at bounding box center [550, 233] width 203 height 26
type input "بيت البركر"
click button "Search" at bounding box center [550, 330] width 203 height 24
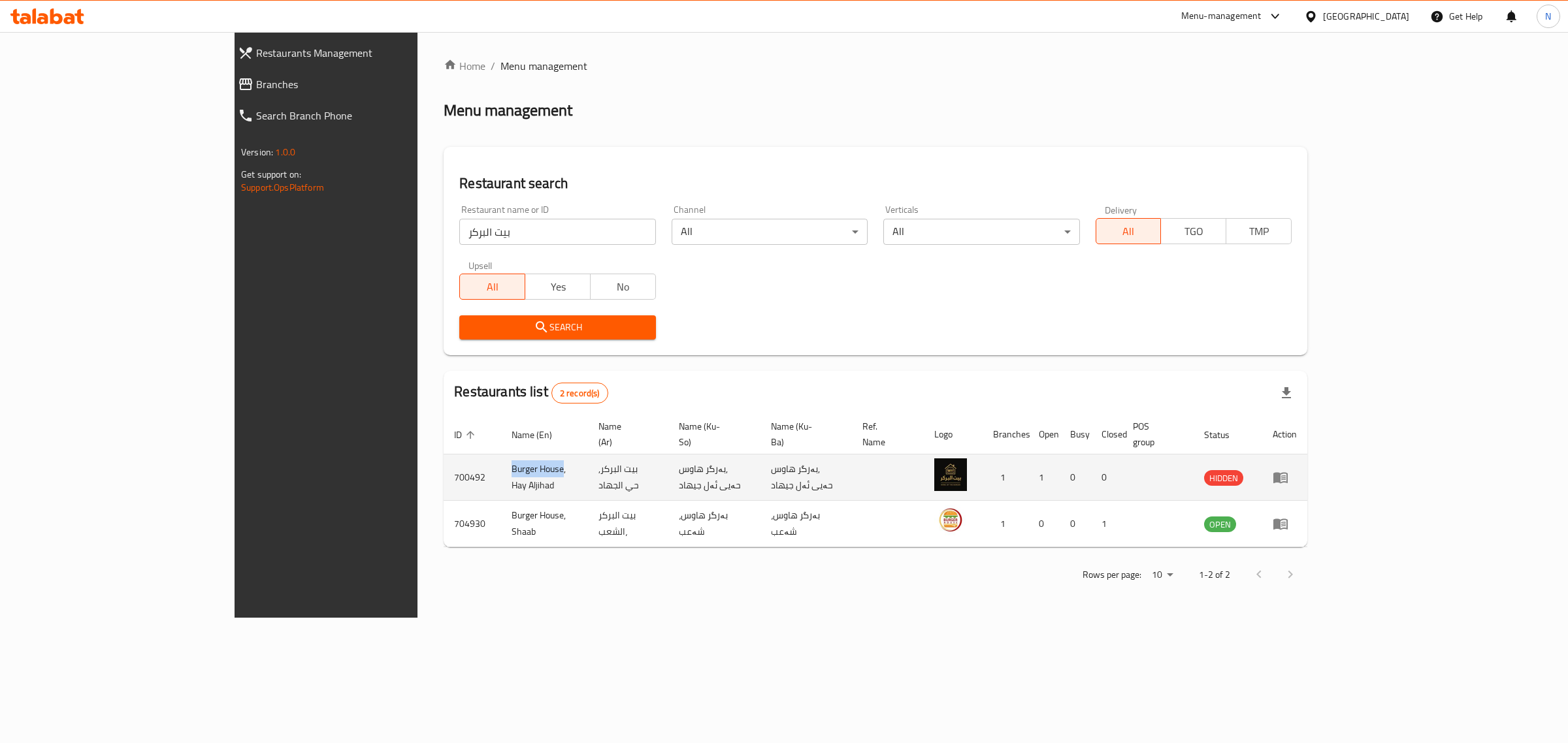
drag, startPoint x: 354, startPoint y: 461, endPoint x: 407, endPoint y: 462, distance: 53.0
click at [501, 462] on td "Burger House, Hay Aljihad" at bounding box center [544, 477] width 87 height 47
copy td "Burger House"
click at [70, 23] on icon at bounding box center [70, 19] width 11 height 11
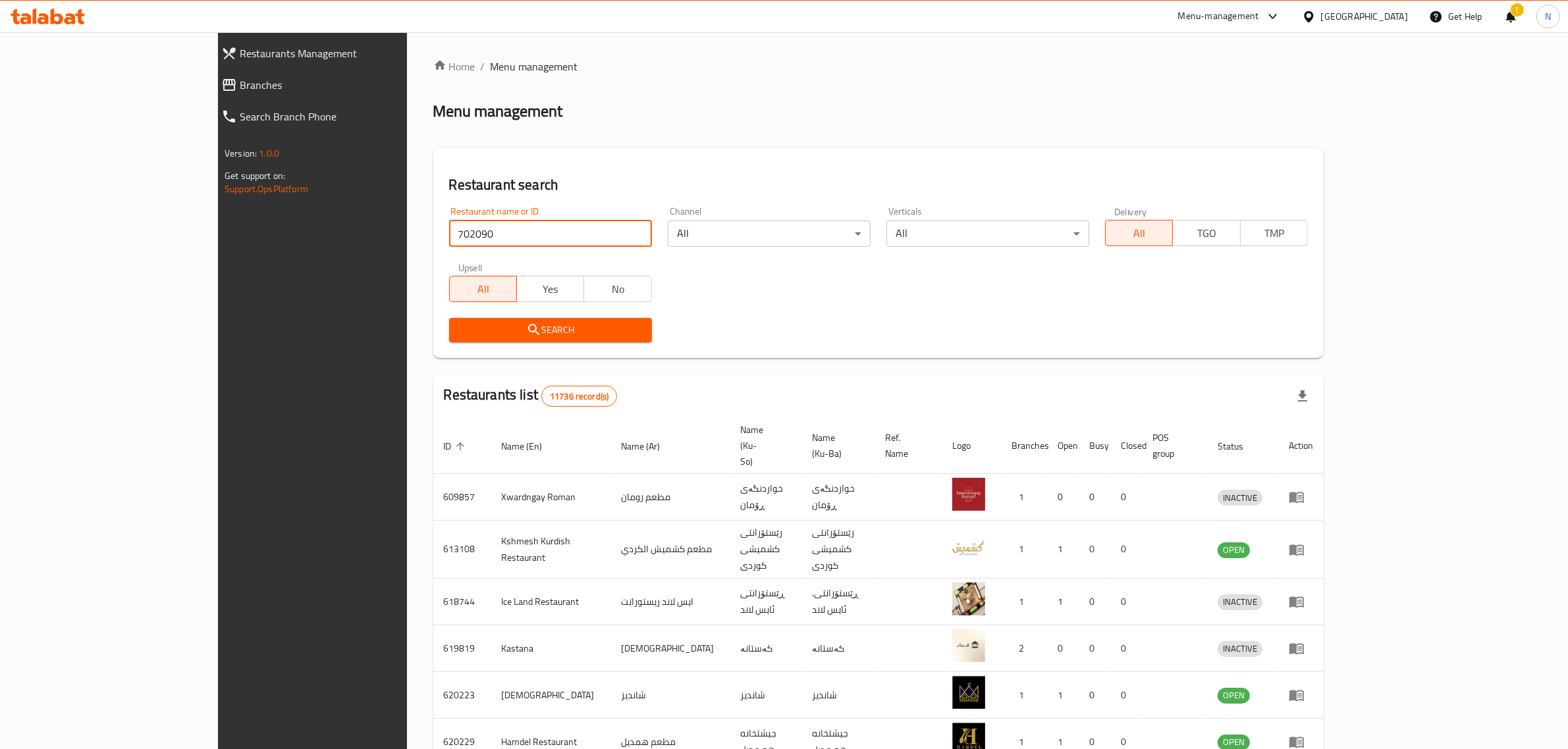
type input "702090"
click at [583, 335] on span "Search" at bounding box center [550, 330] width 182 height 16
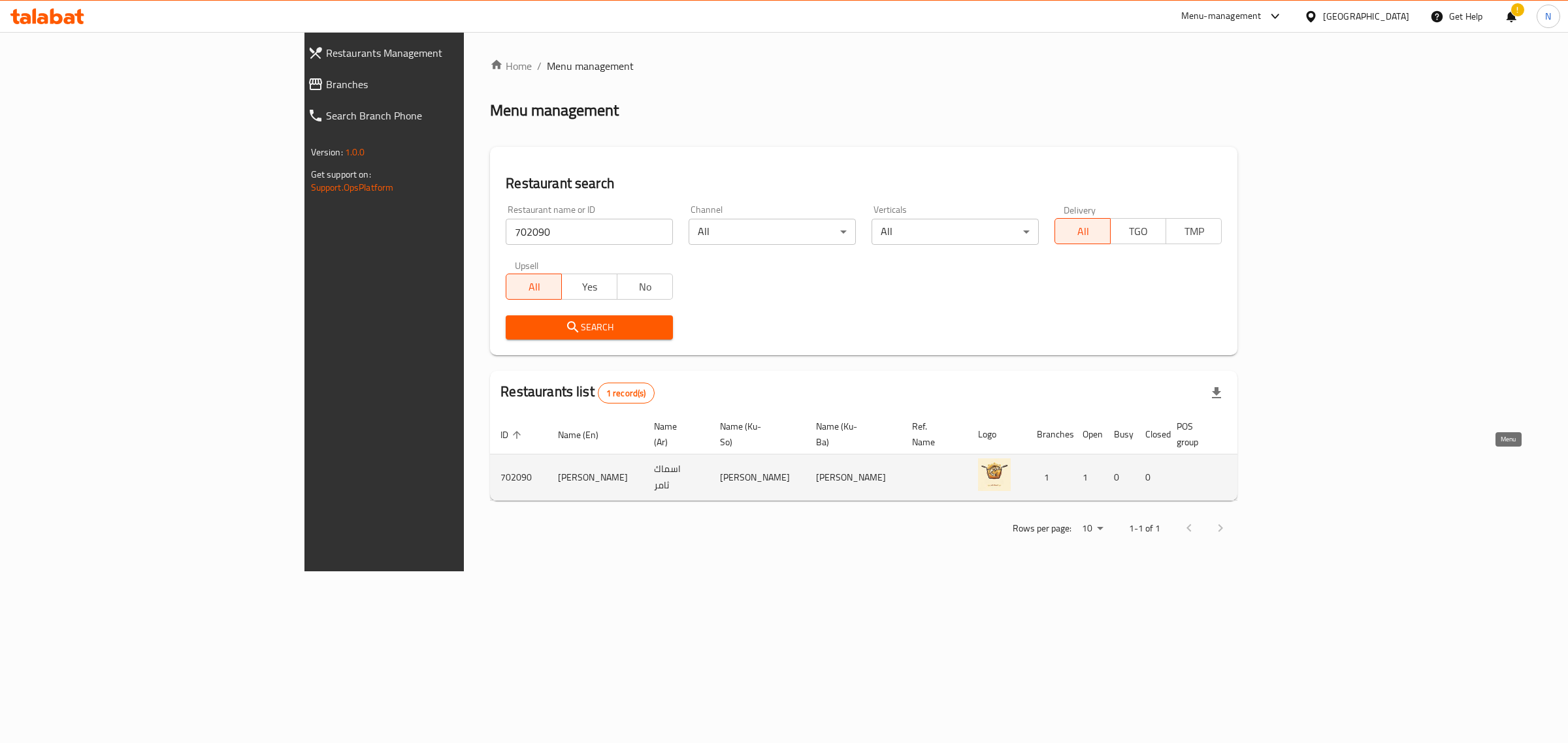
click at [1325, 473] on icon "enhanced table" at bounding box center [1317, 479] width 14 height 11
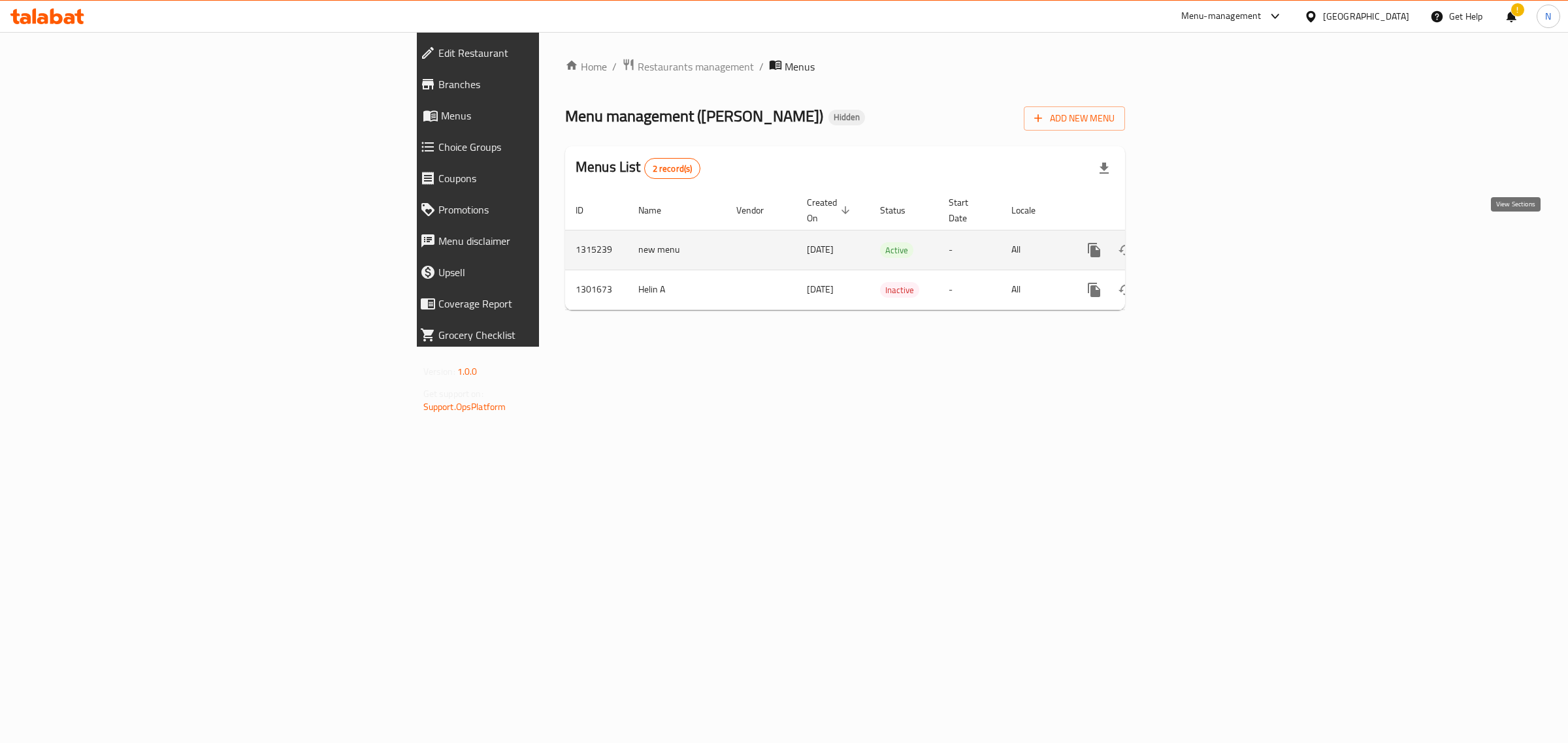
click at [1196, 242] on icon "enhanced table" at bounding box center [1188, 250] width 15 height 15
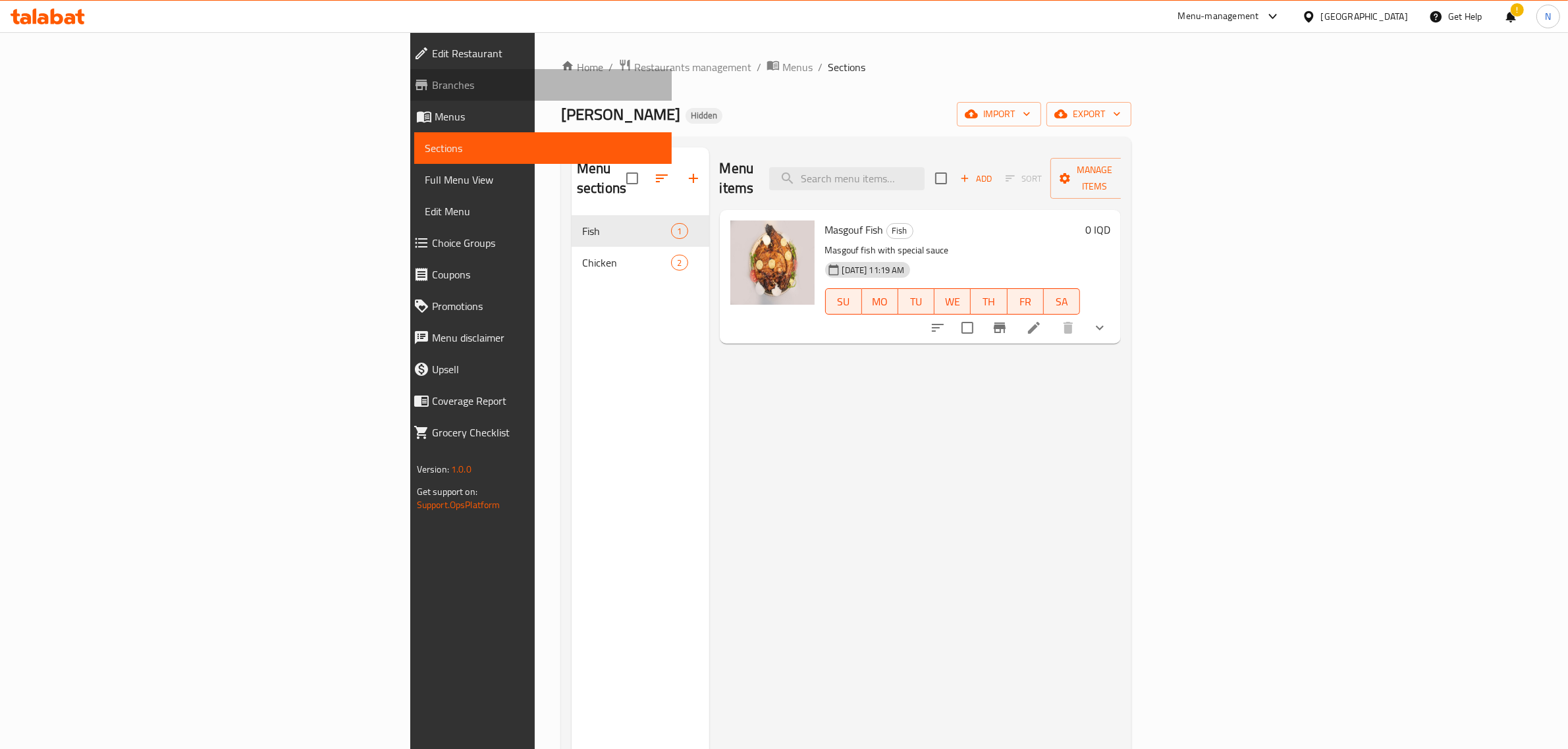
click at [403, 71] on link "Branches" at bounding box center [538, 85] width 269 height 32
